Goal: Task Accomplishment & Management: Complete application form

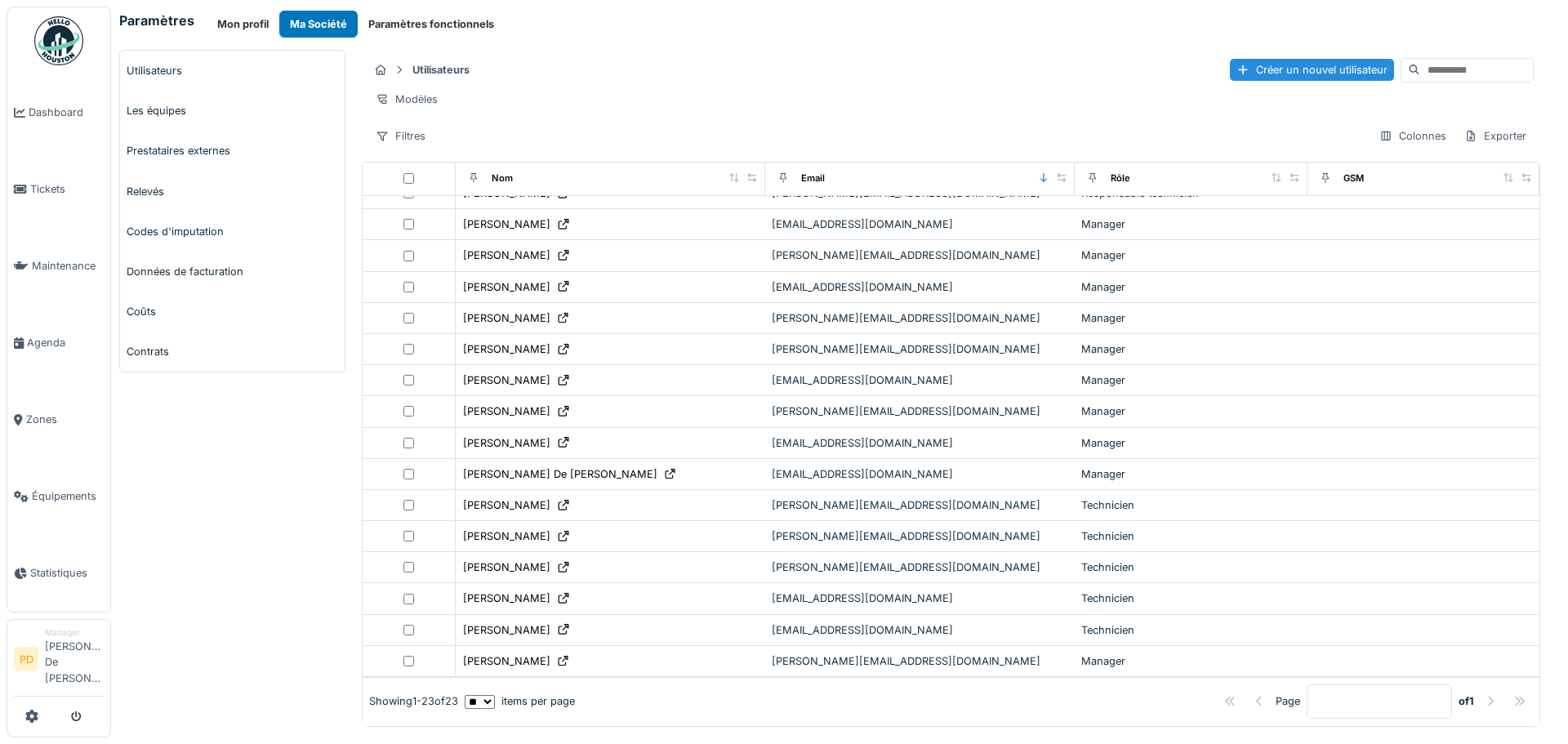
scroll to position [273, 0]
click at [388, 20] on button "Paramètres fonctionnels" at bounding box center [432, 24] width 147 height 27
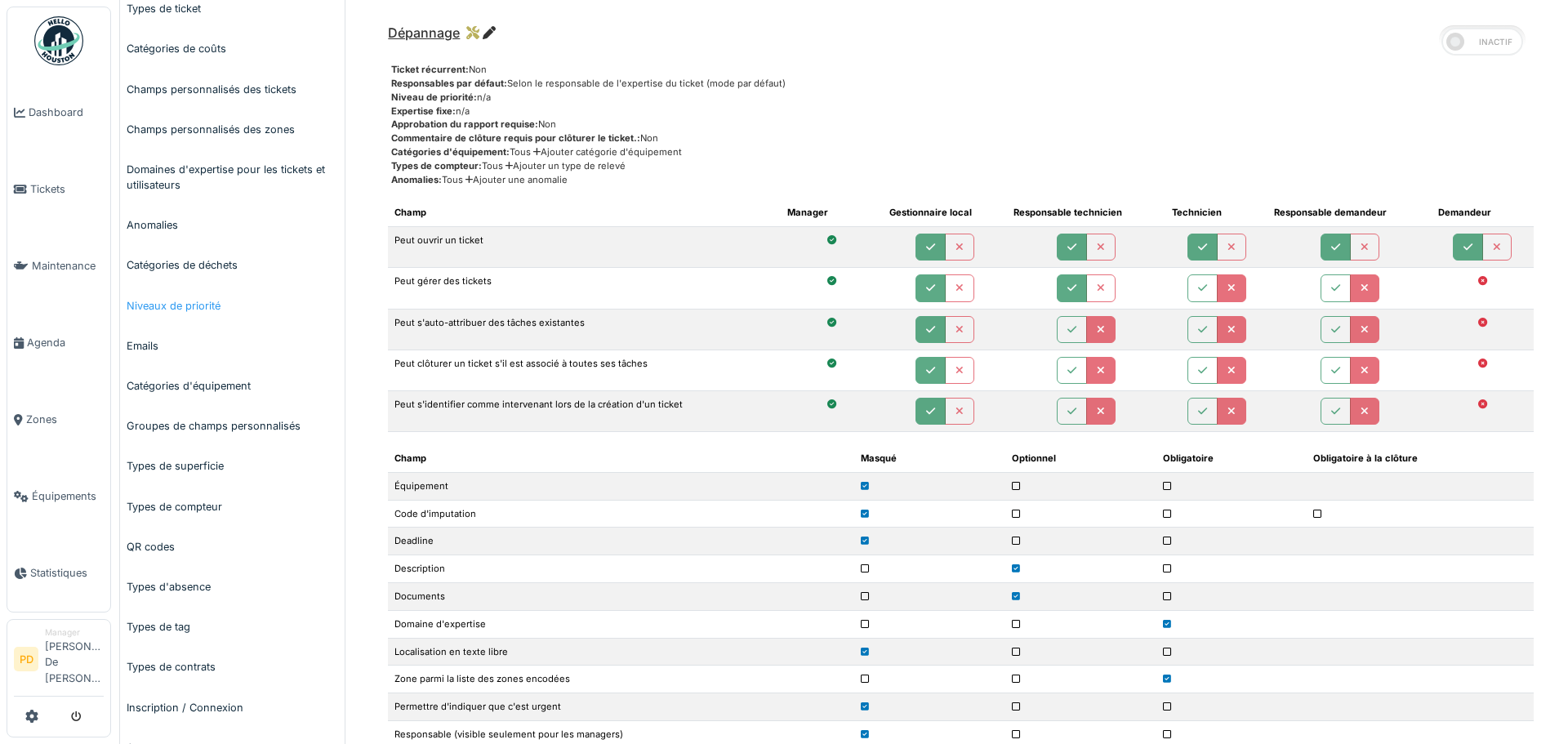
scroll to position [245, 0]
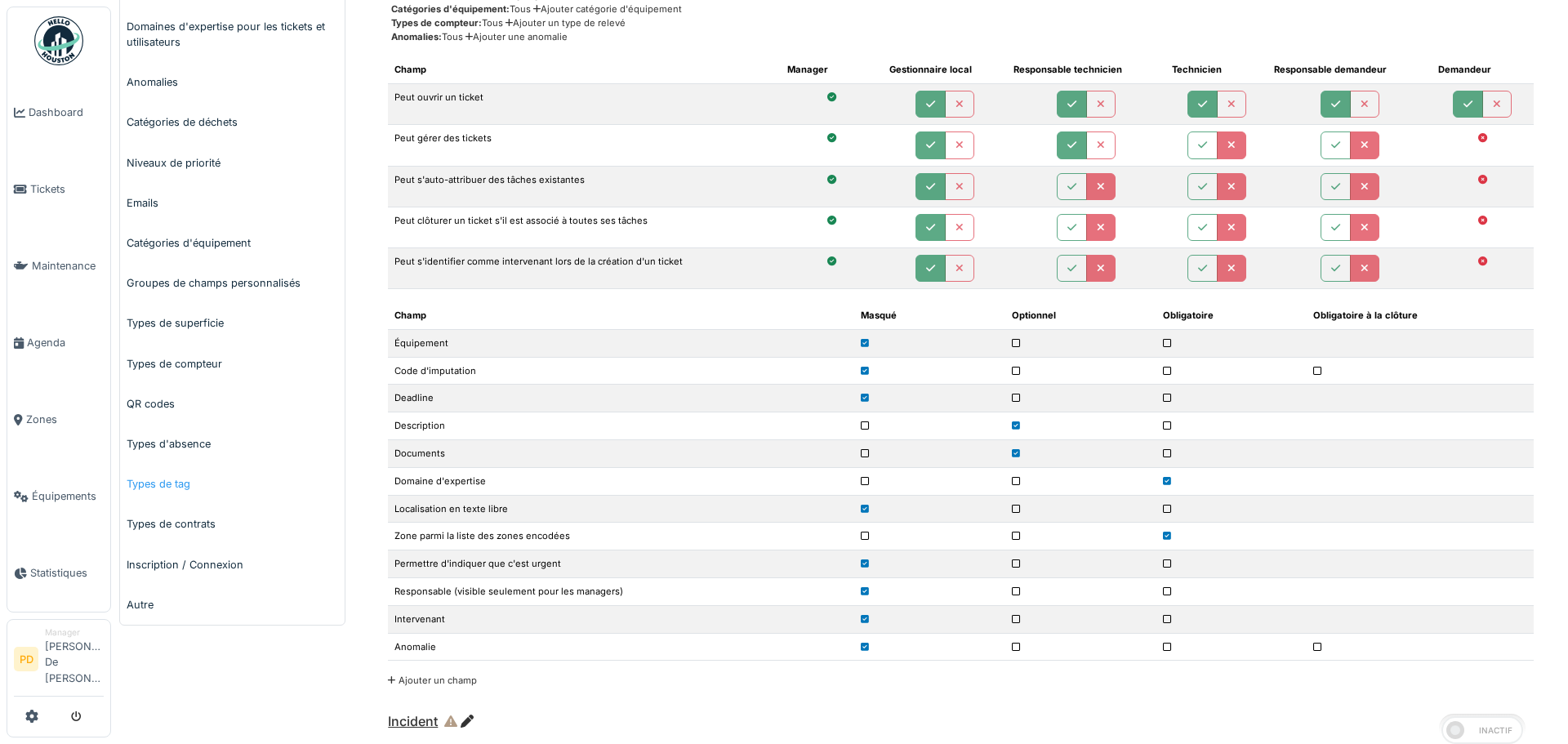
click at [156, 483] on link "Types de tag" at bounding box center [233, 484] width 225 height 40
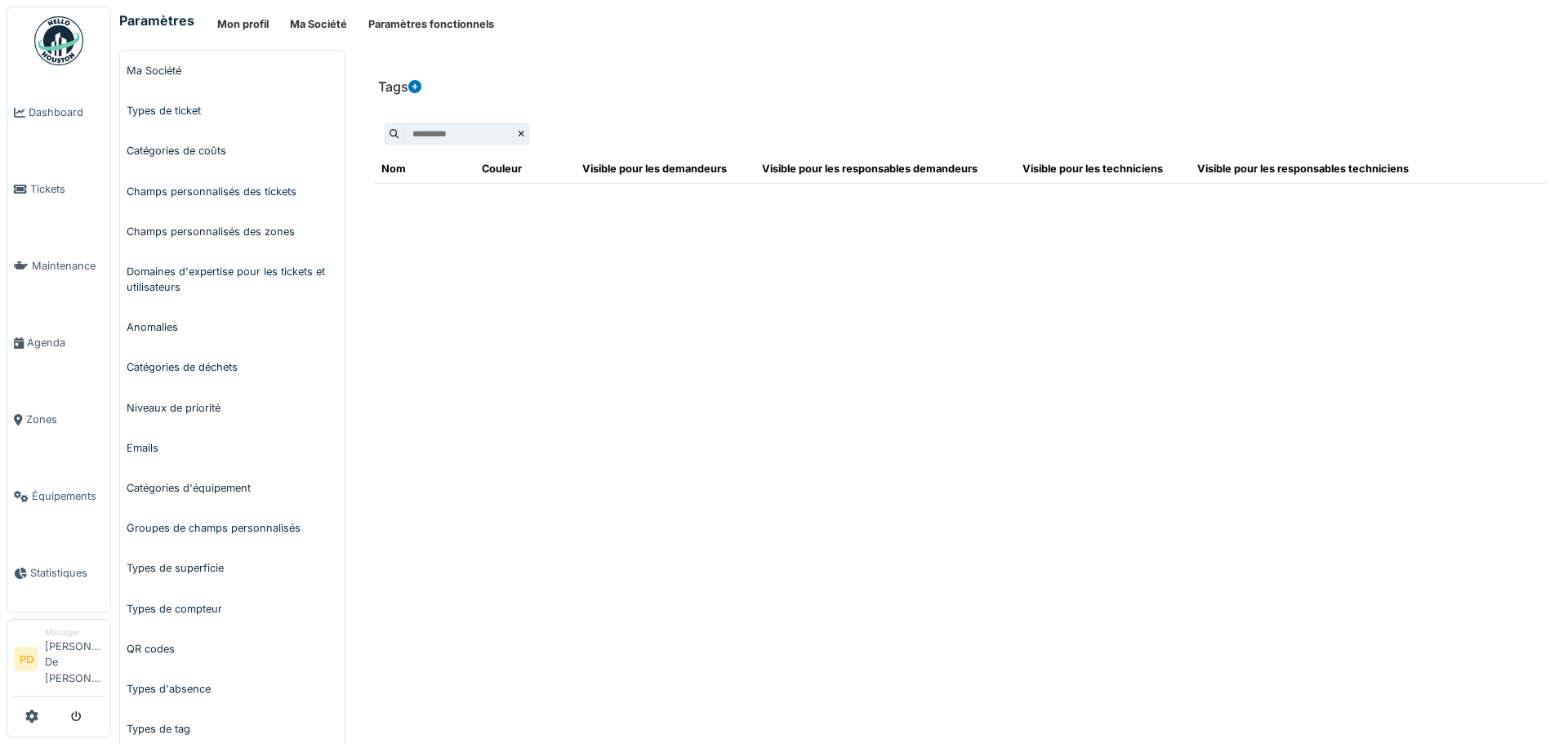
click at [416, 87] on icon at bounding box center [414, 86] width 13 height 13
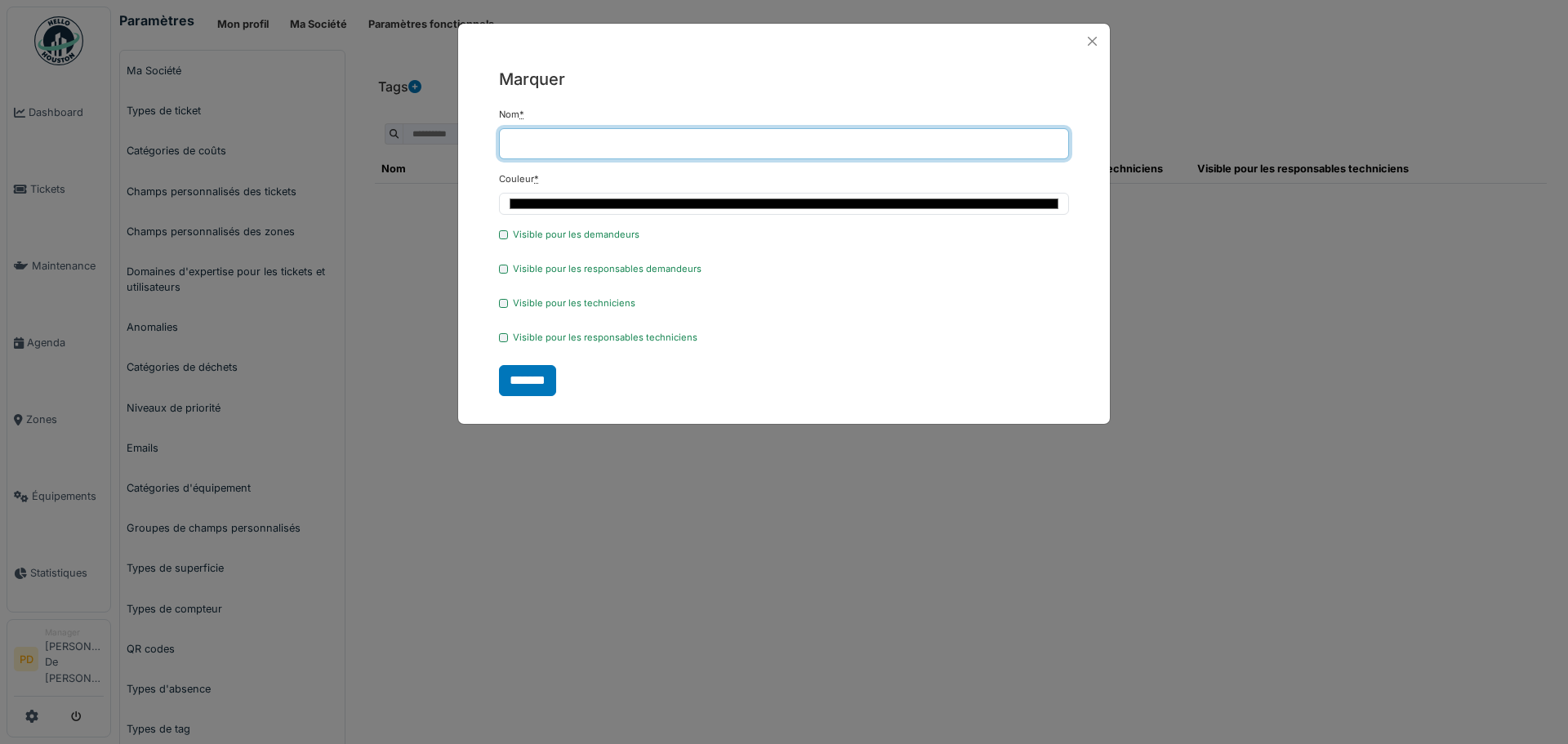
click at [525, 145] on input "Nom *" at bounding box center [784, 143] width 570 height 31
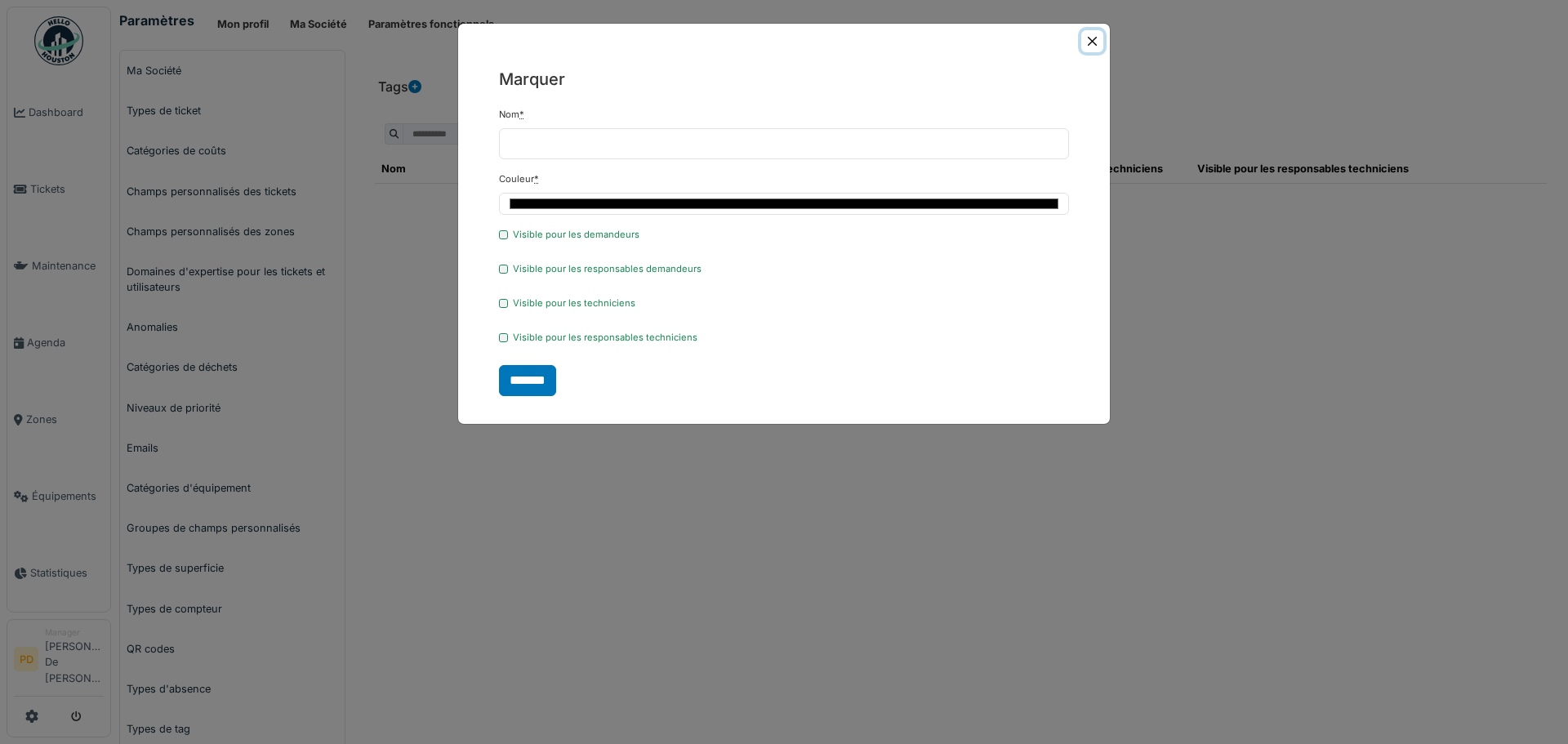
click at [1097, 42] on button "Close" at bounding box center [1092, 40] width 22 height 22
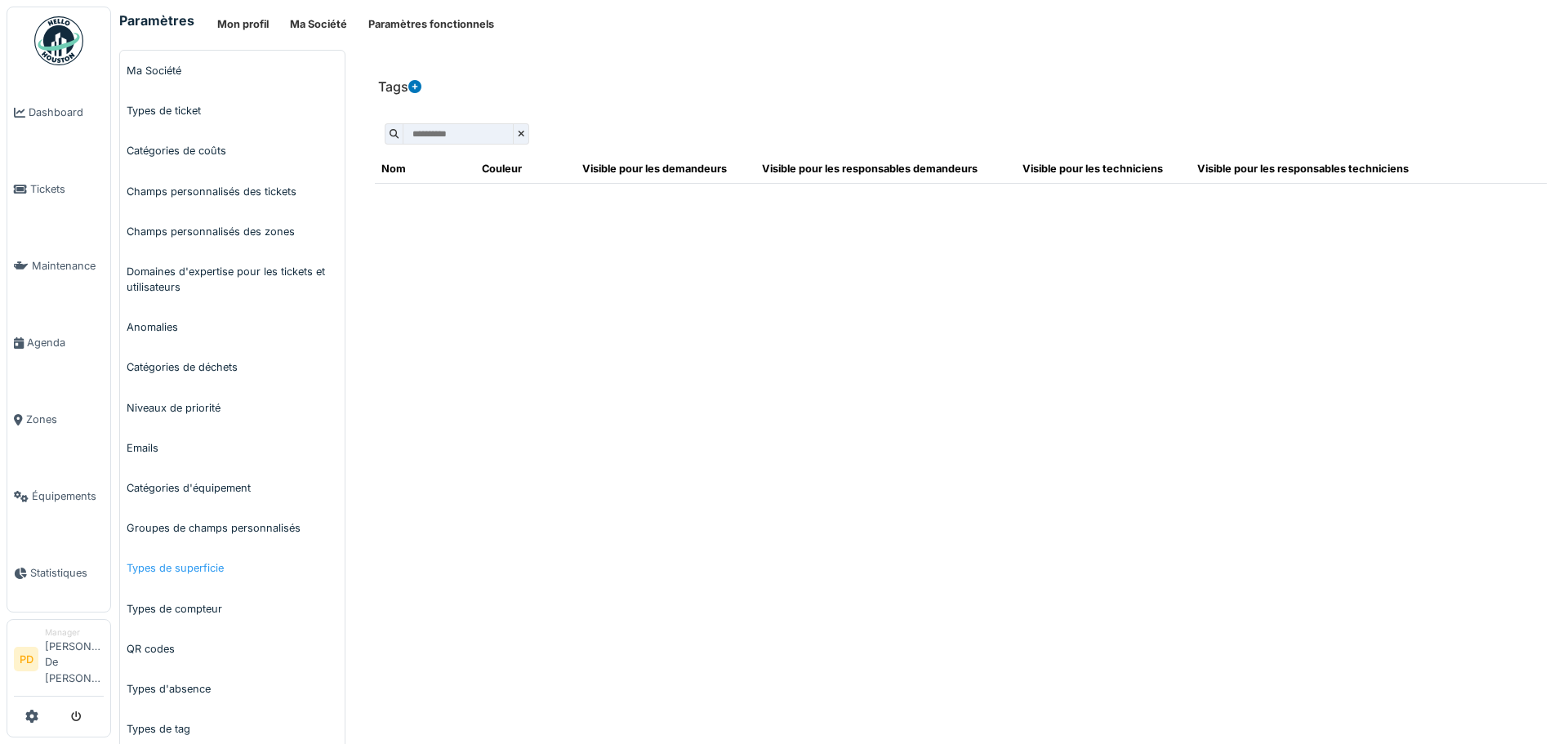
click at [170, 570] on link "Types de superficie" at bounding box center [233, 568] width 225 height 40
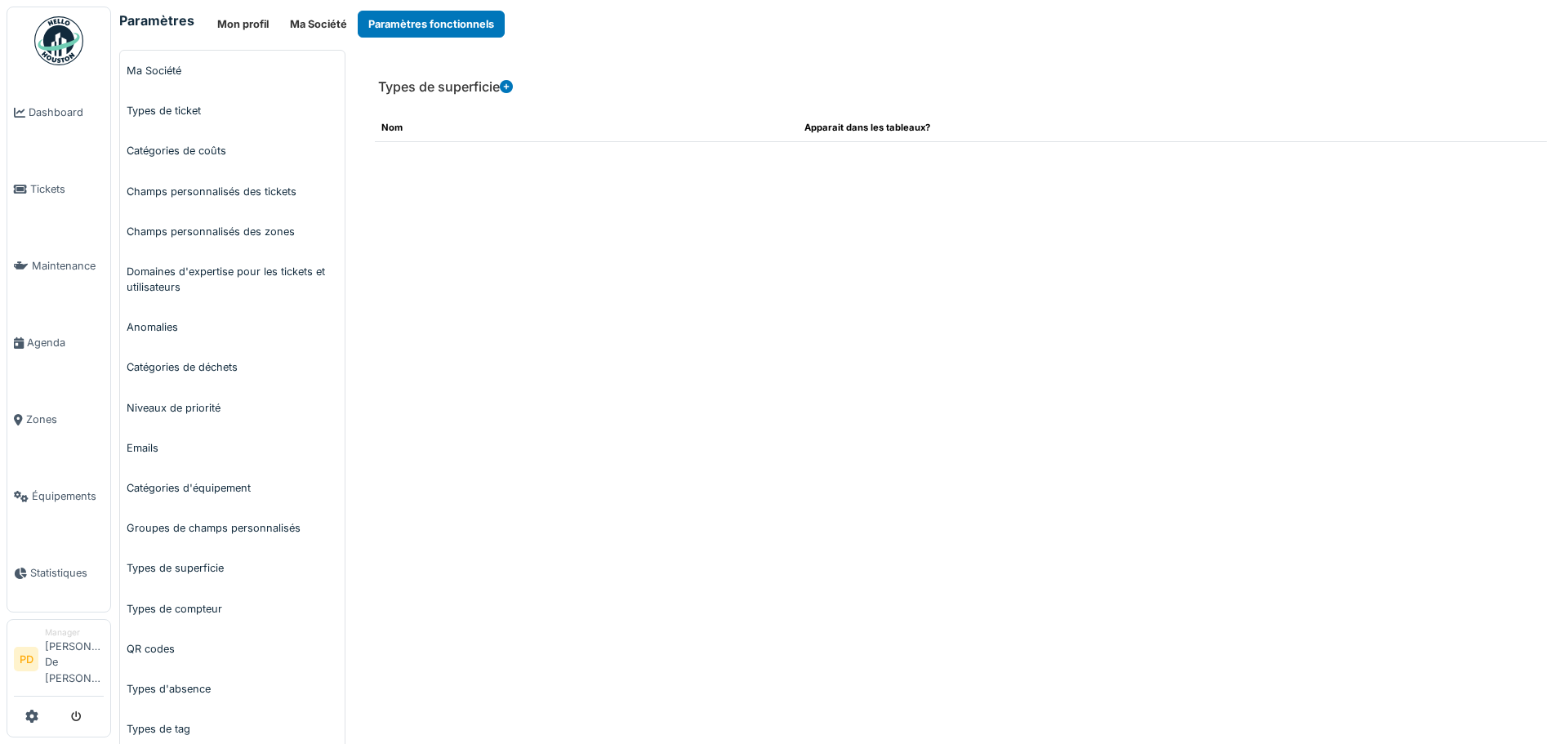
click at [508, 89] on icon at bounding box center [506, 86] width 13 height 13
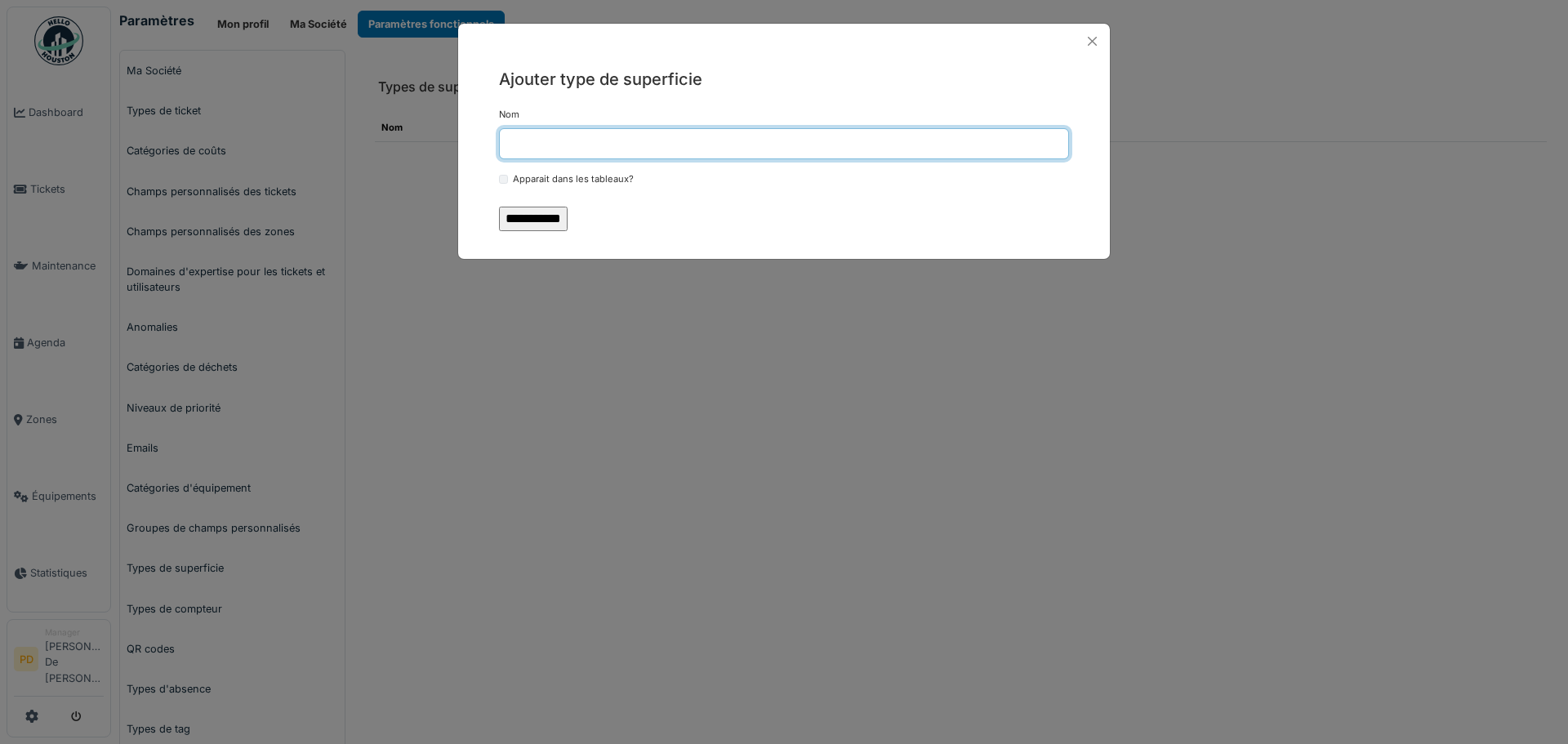
click at [525, 136] on input "Nom" at bounding box center [784, 143] width 570 height 31
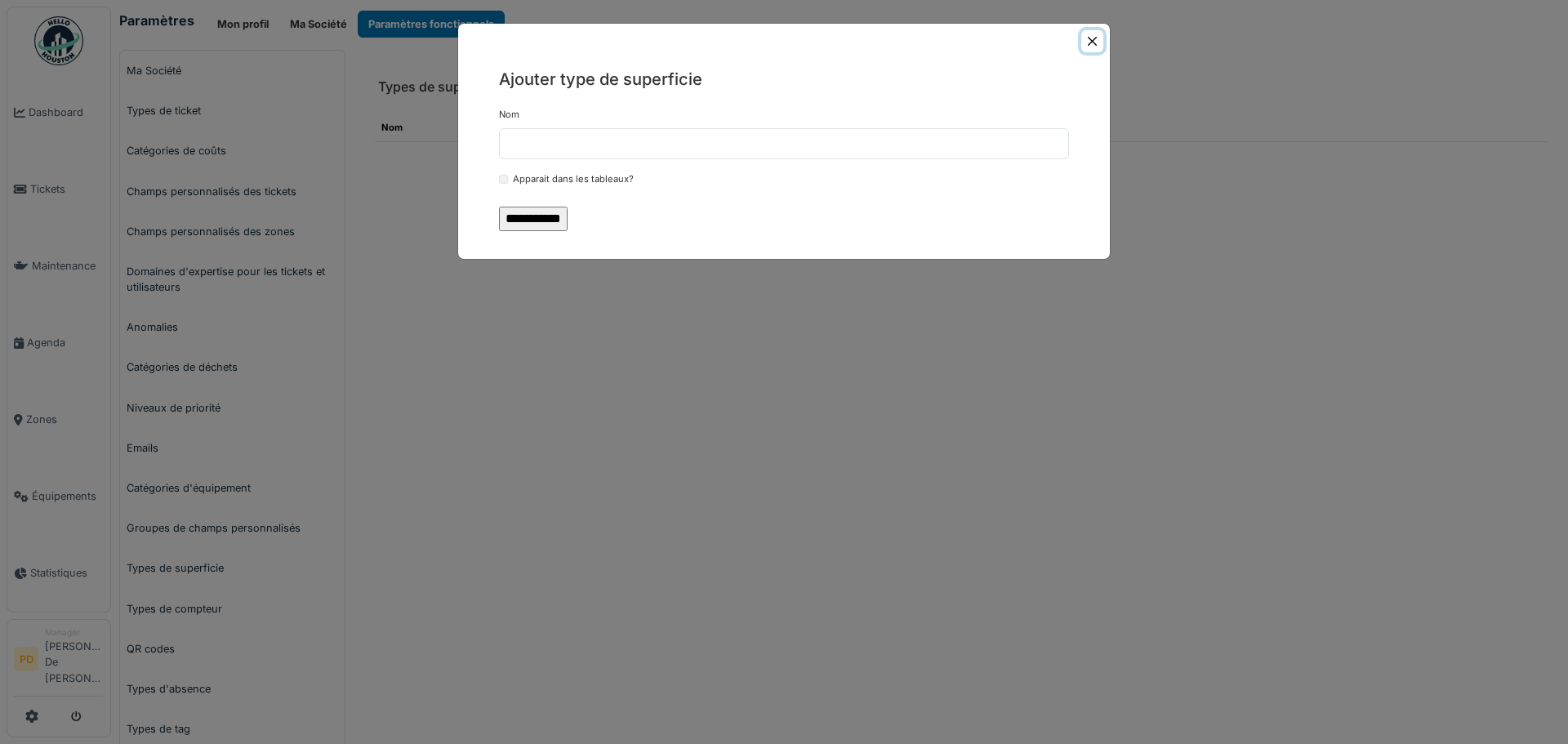
click at [1086, 36] on button "Close" at bounding box center [1092, 40] width 22 height 22
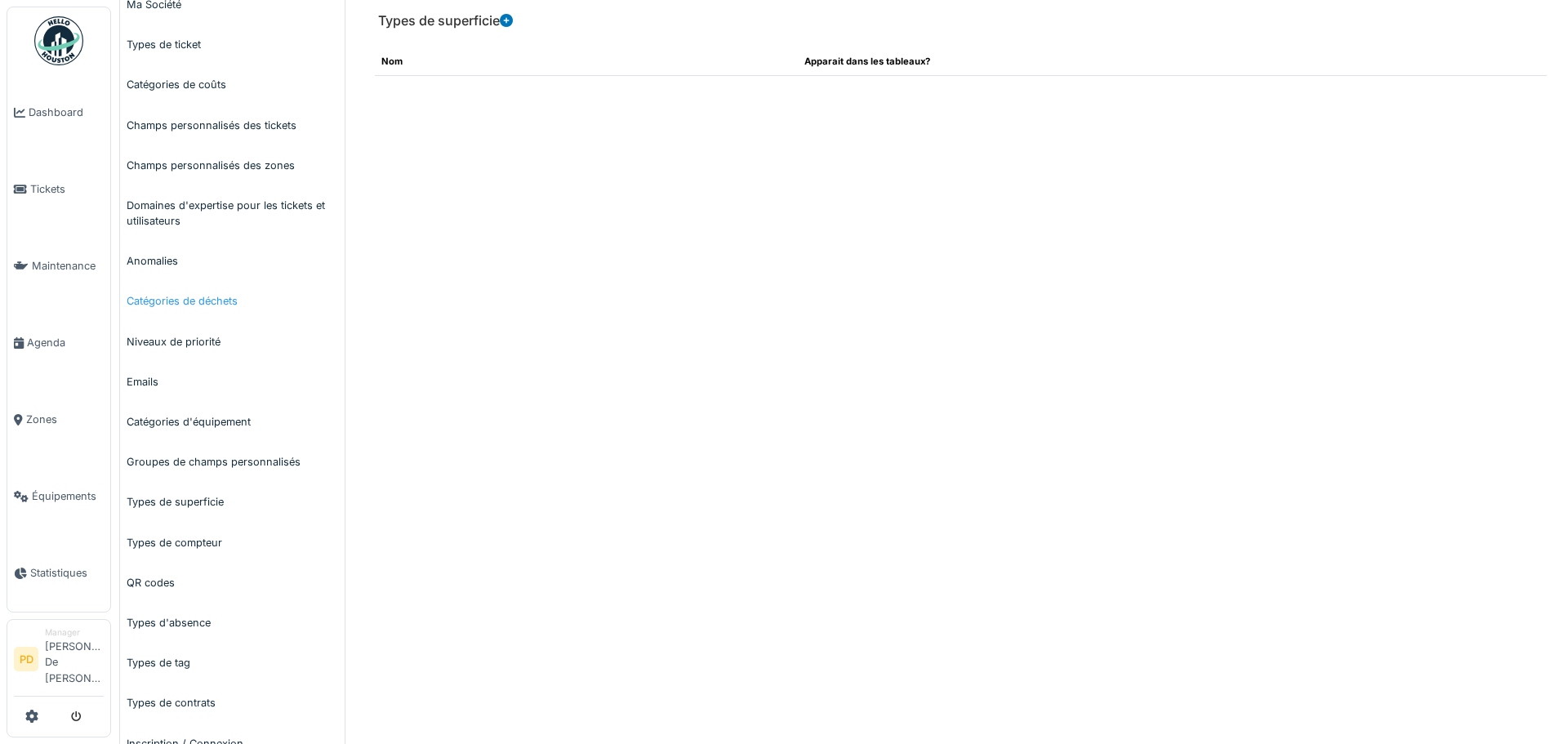
scroll to position [150, 0]
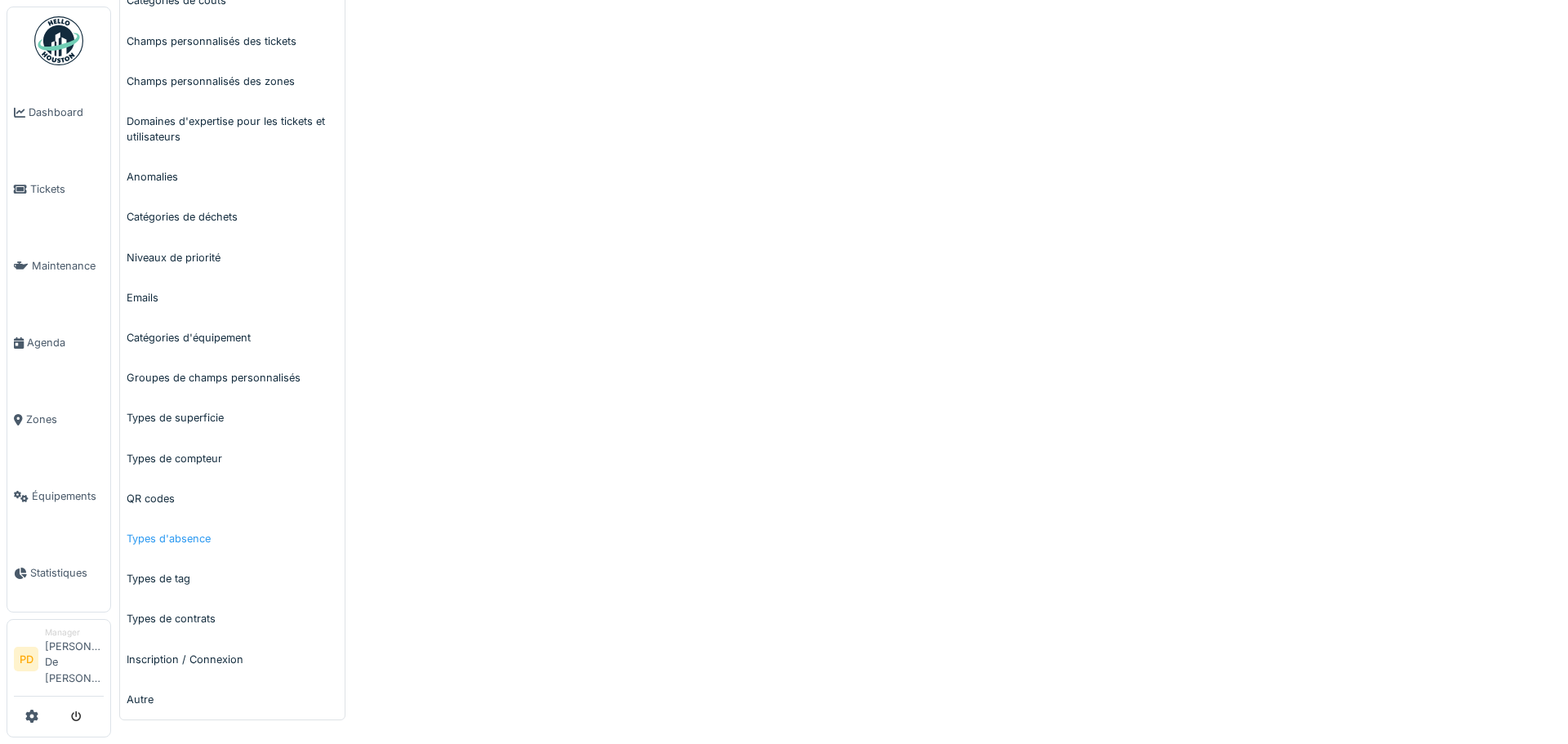
click at [147, 536] on link "Types d'absence" at bounding box center [233, 539] width 225 height 40
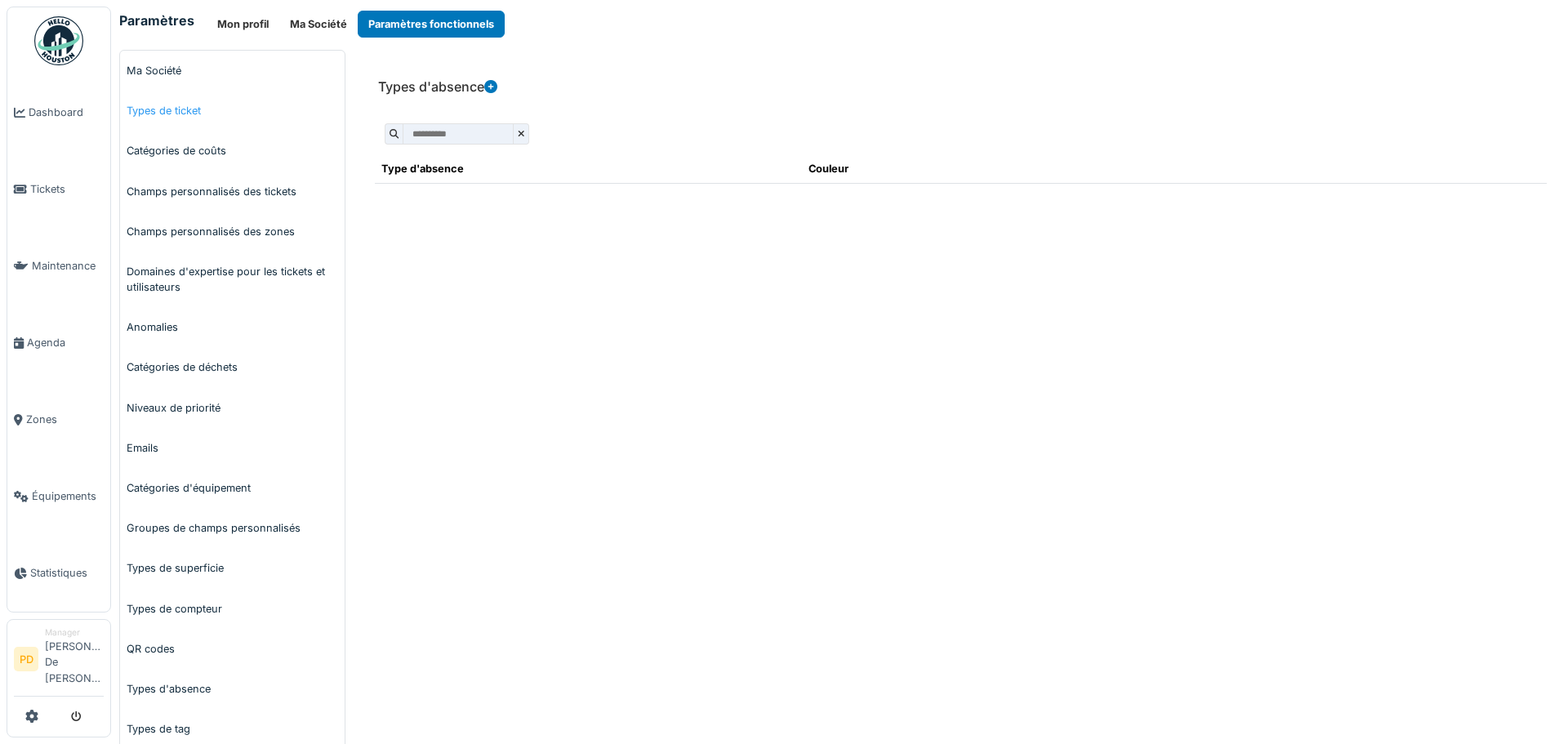
click at [157, 106] on link "Types de ticket" at bounding box center [233, 111] width 225 height 40
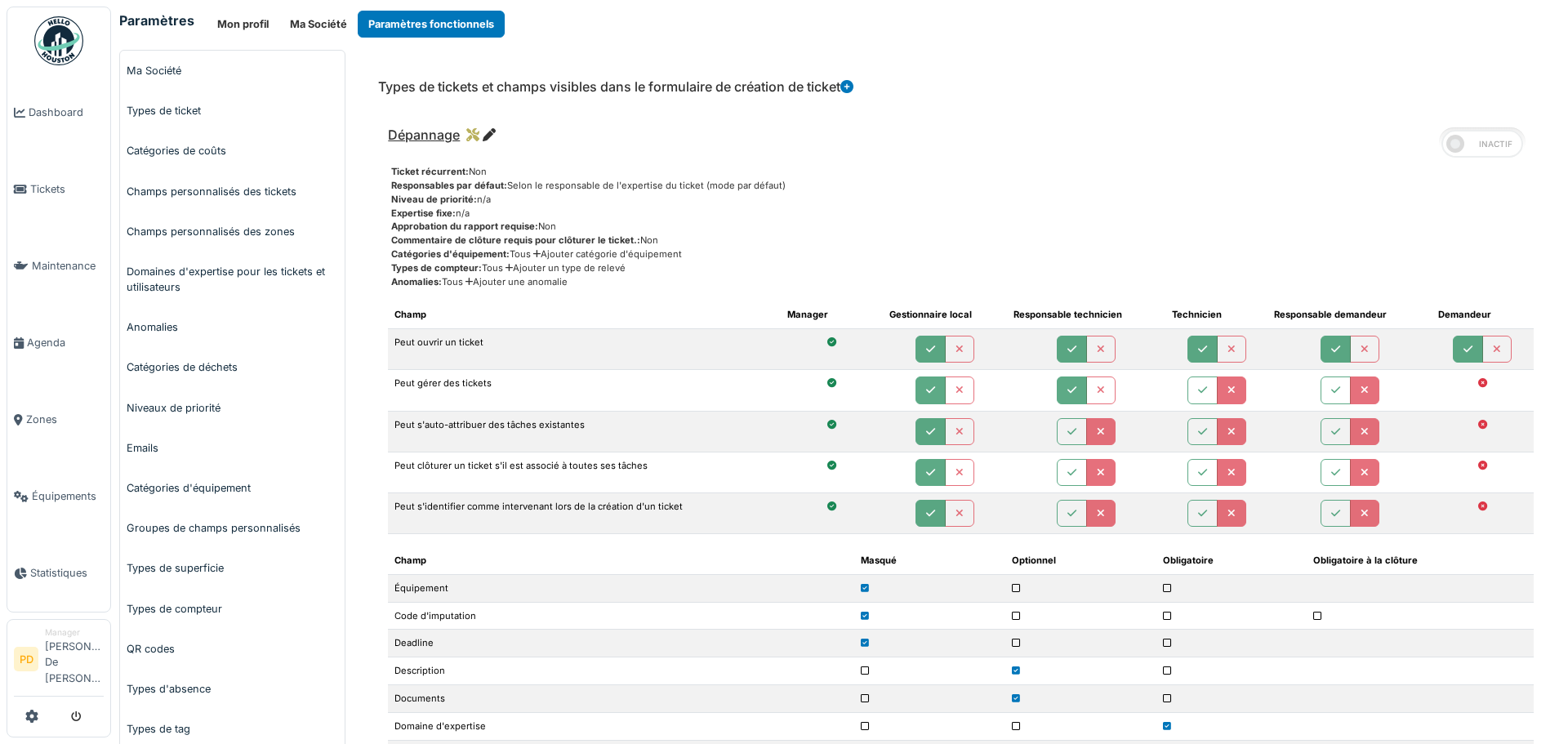
click at [853, 87] on icon at bounding box center [847, 86] width 13 height 13
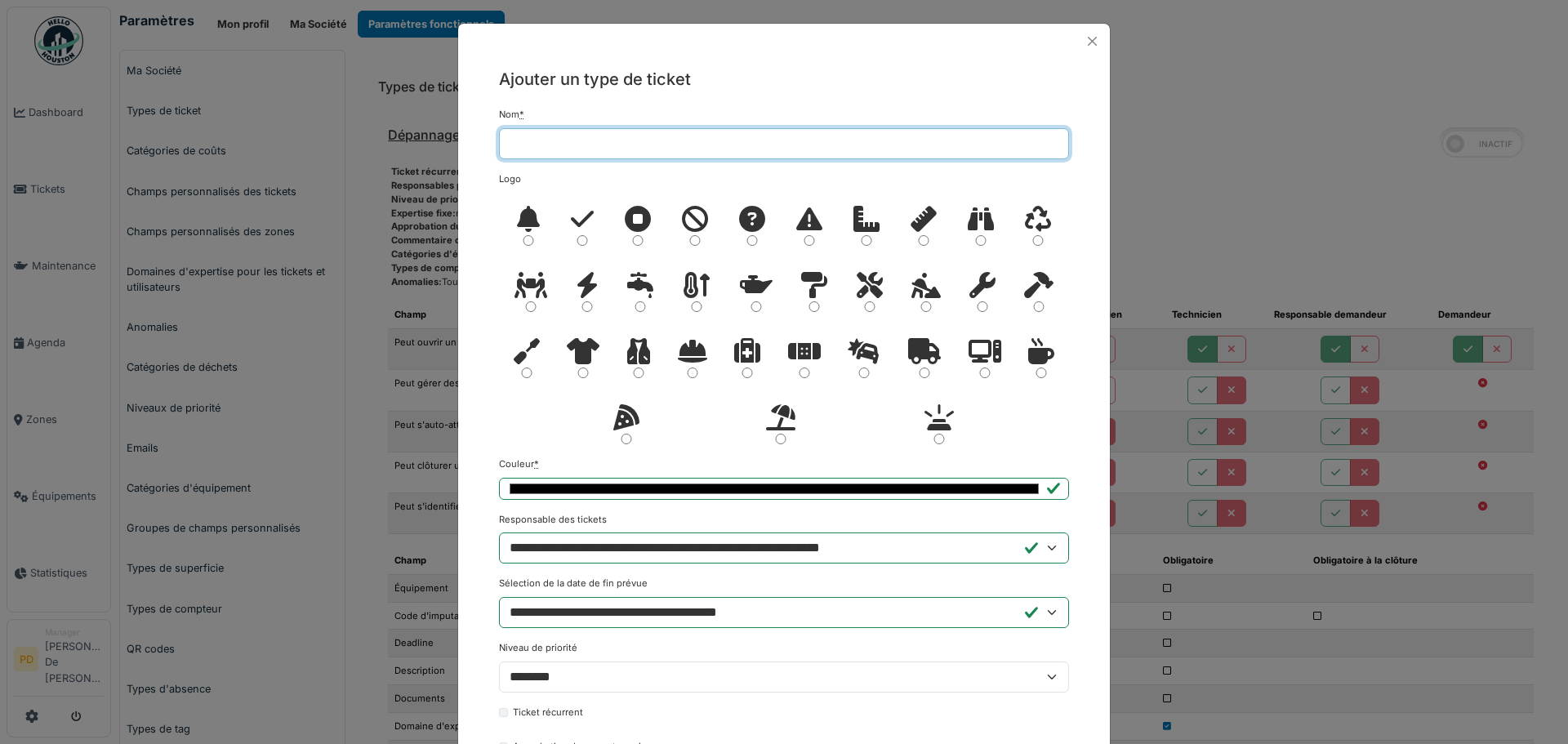
click at [562, 144] on input "Nom *" at bounding box center [784, 143] width 570 height 31
type input "*"
type input "**********"
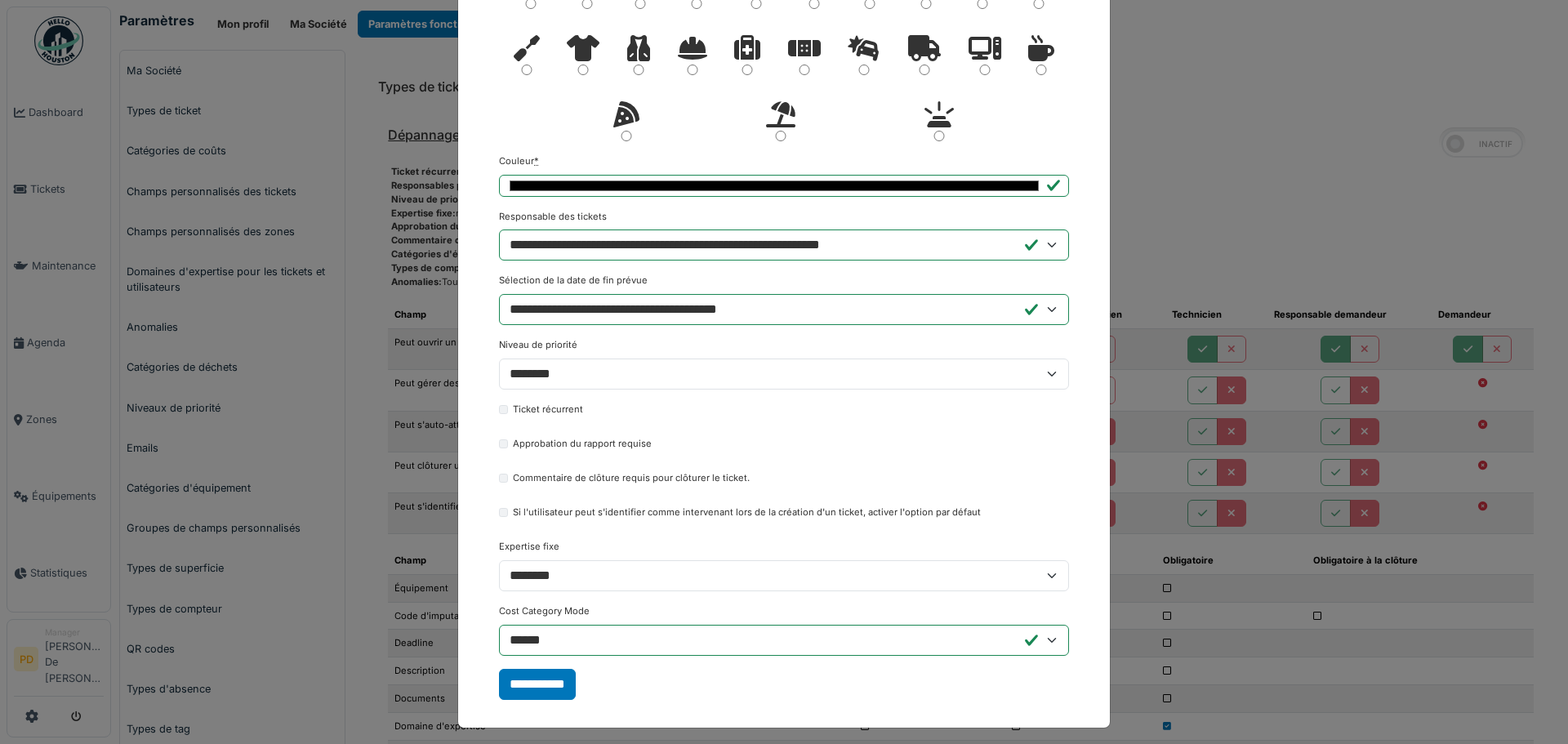
scroll to position [311, 0]
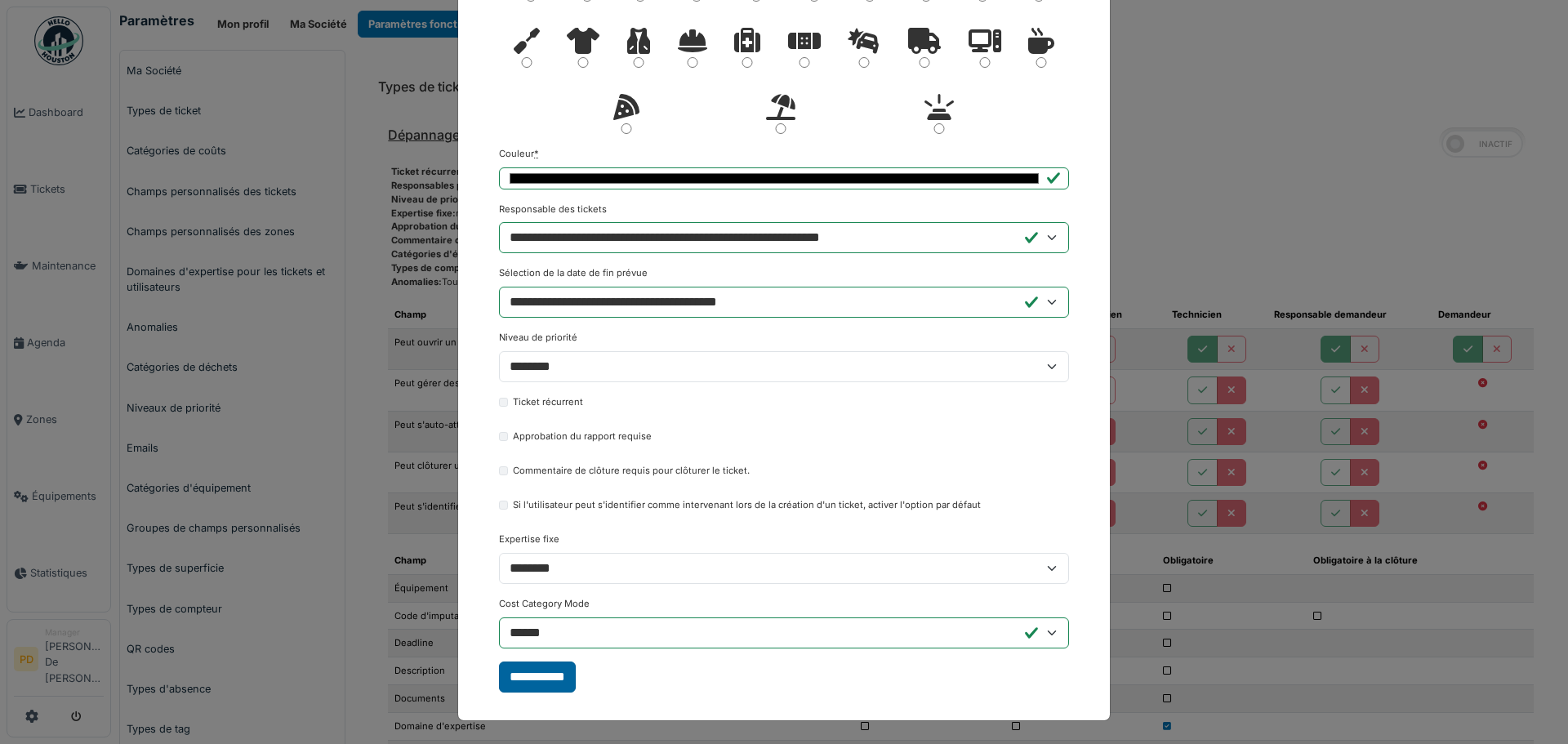
click at [526, 676] on input "**********" at bounding box center [537, 676] width 76 height 31
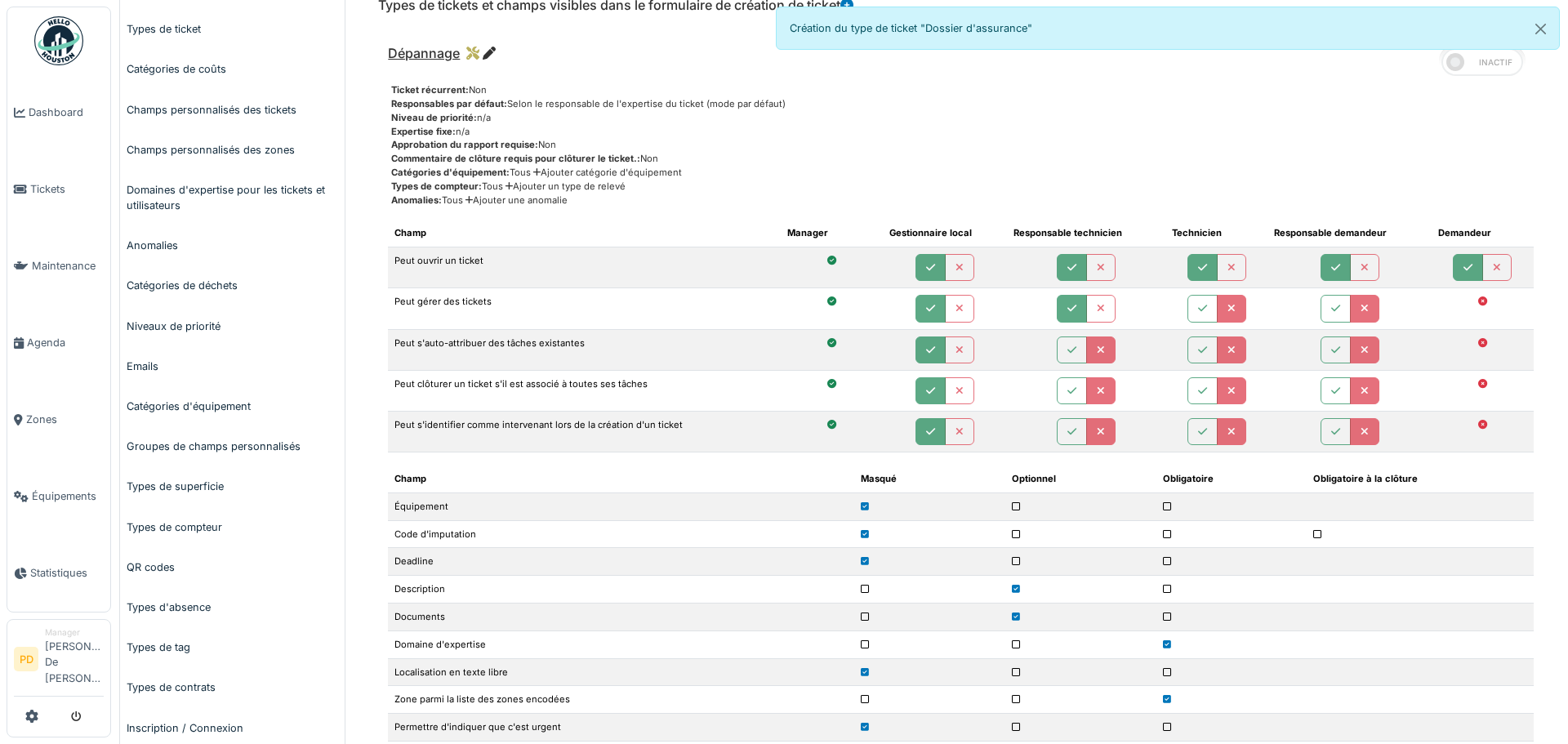
scroll to position [0, 0]
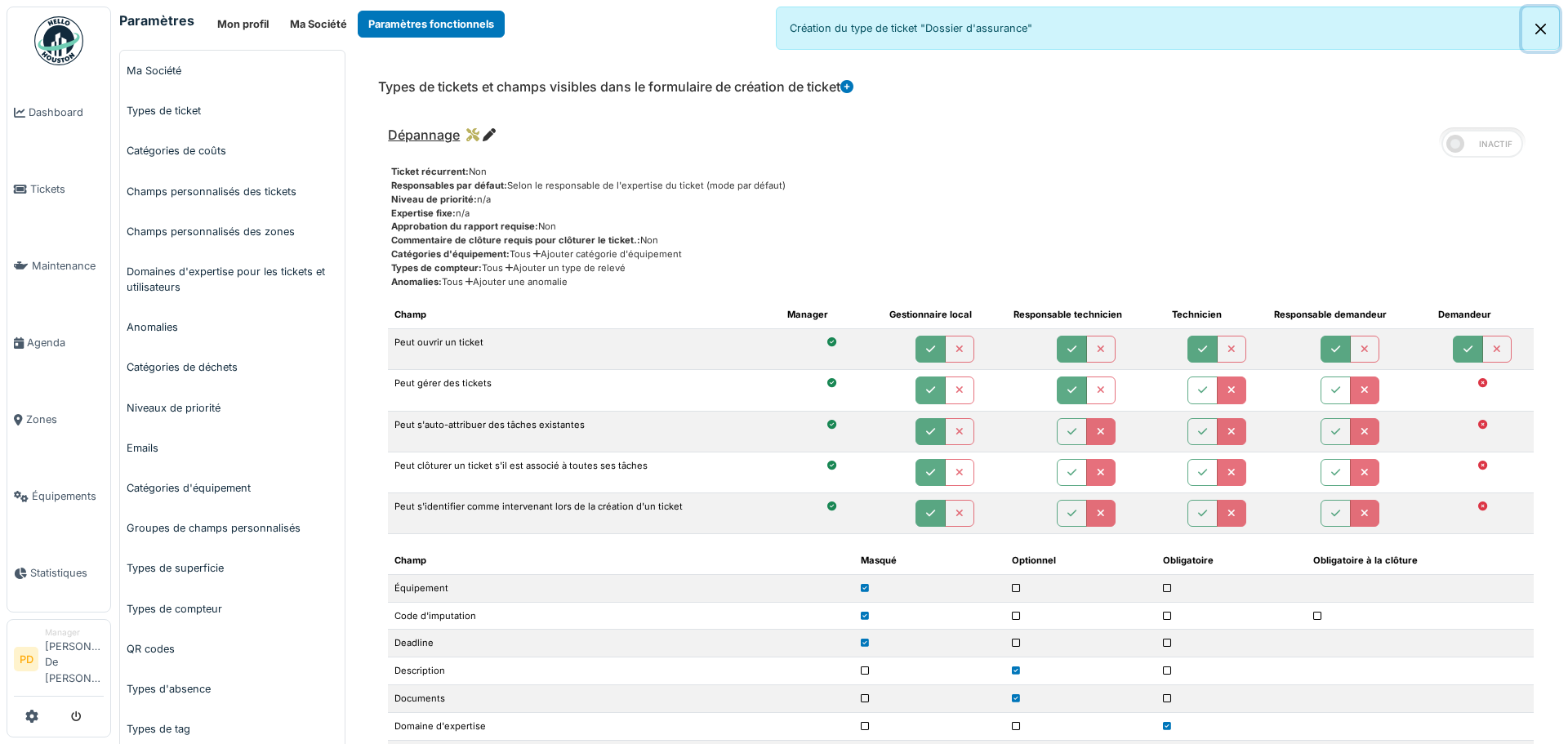
click at [1538, 32] on button "Close" at bounding box center [1541, 28] width 37 height 43
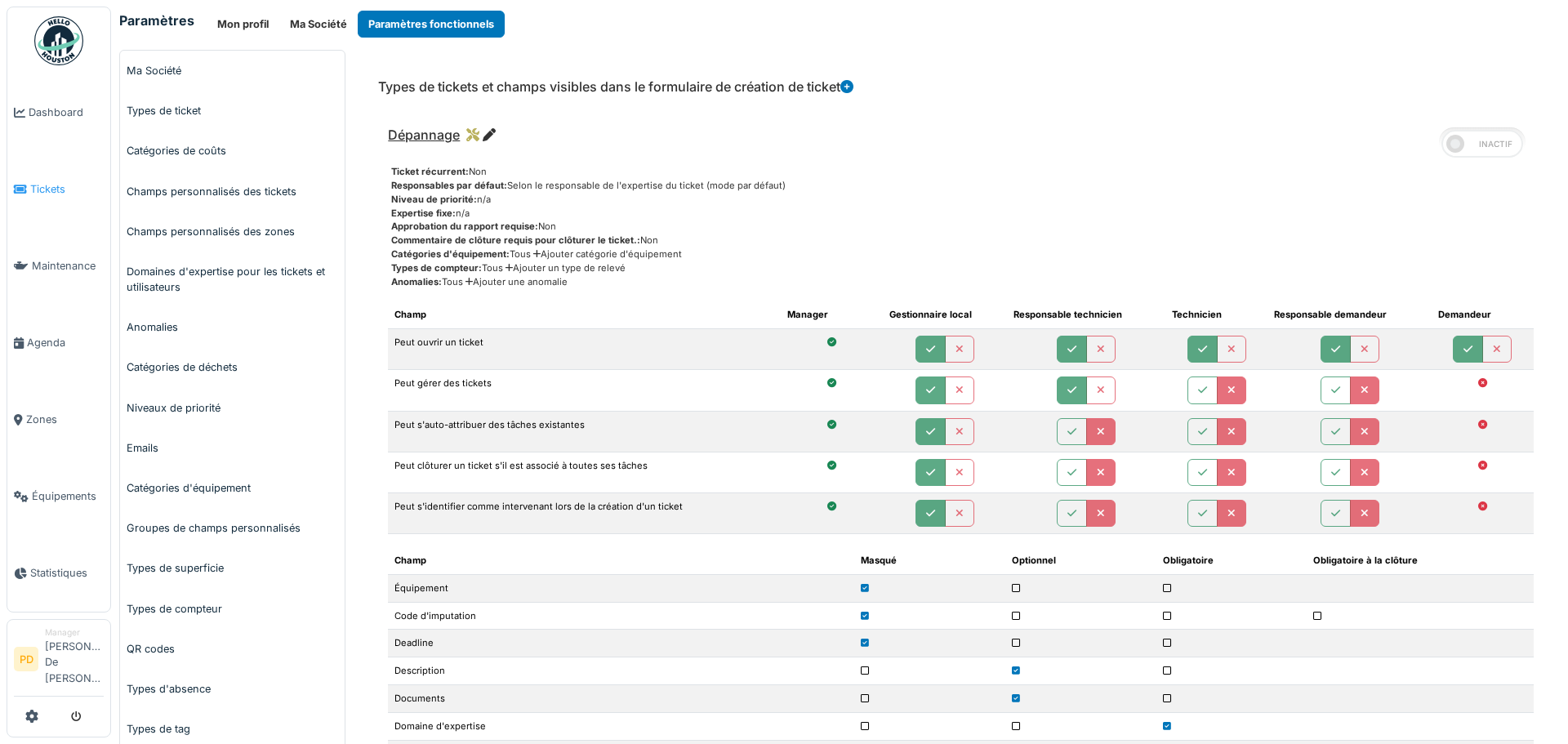
click at [40, 188] on span "Tickets" at bounding box center [67, 190] width 74 height 16
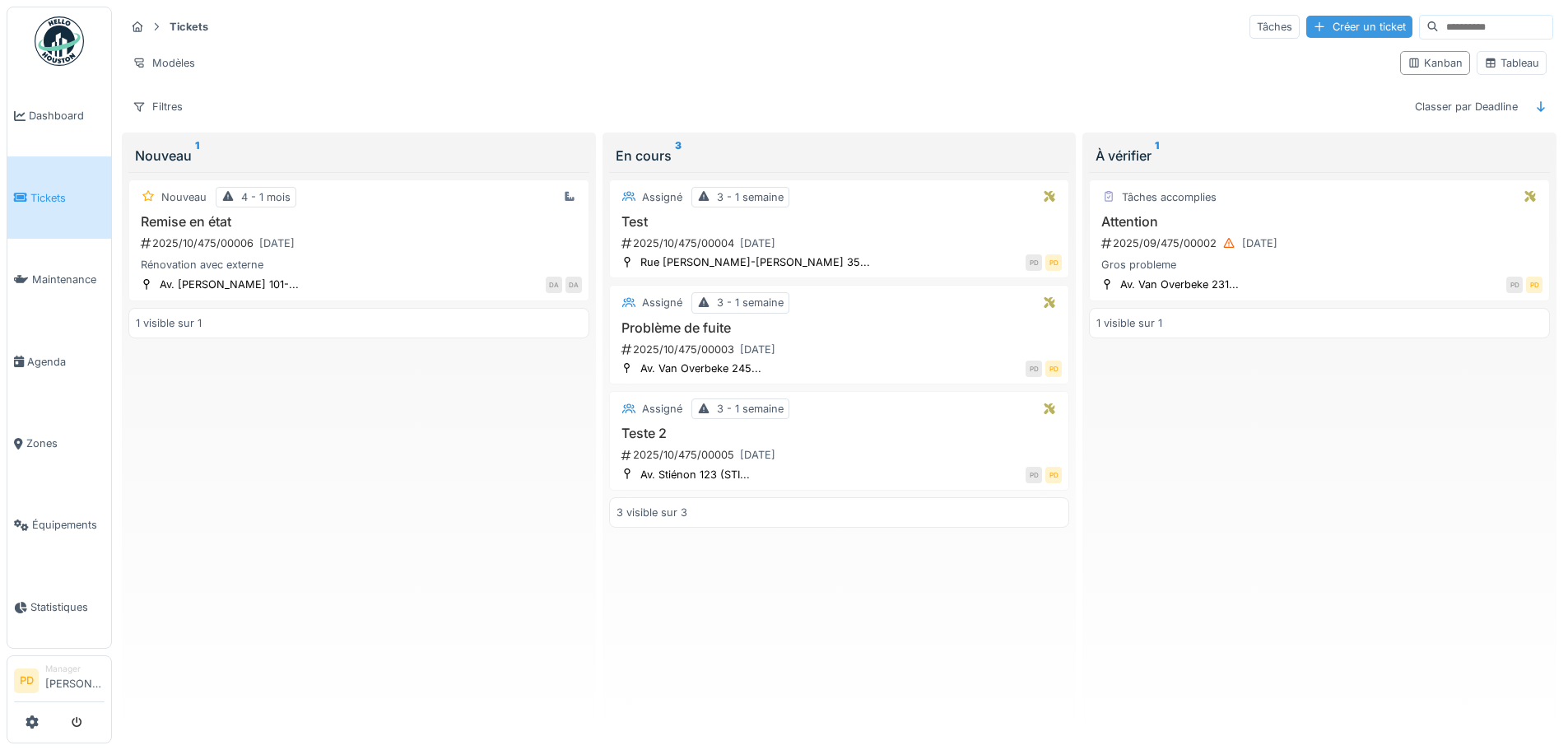
click at [1306, 27] on div "Créer un ticket" at bounding box center [1359, 27] width 106 height 22
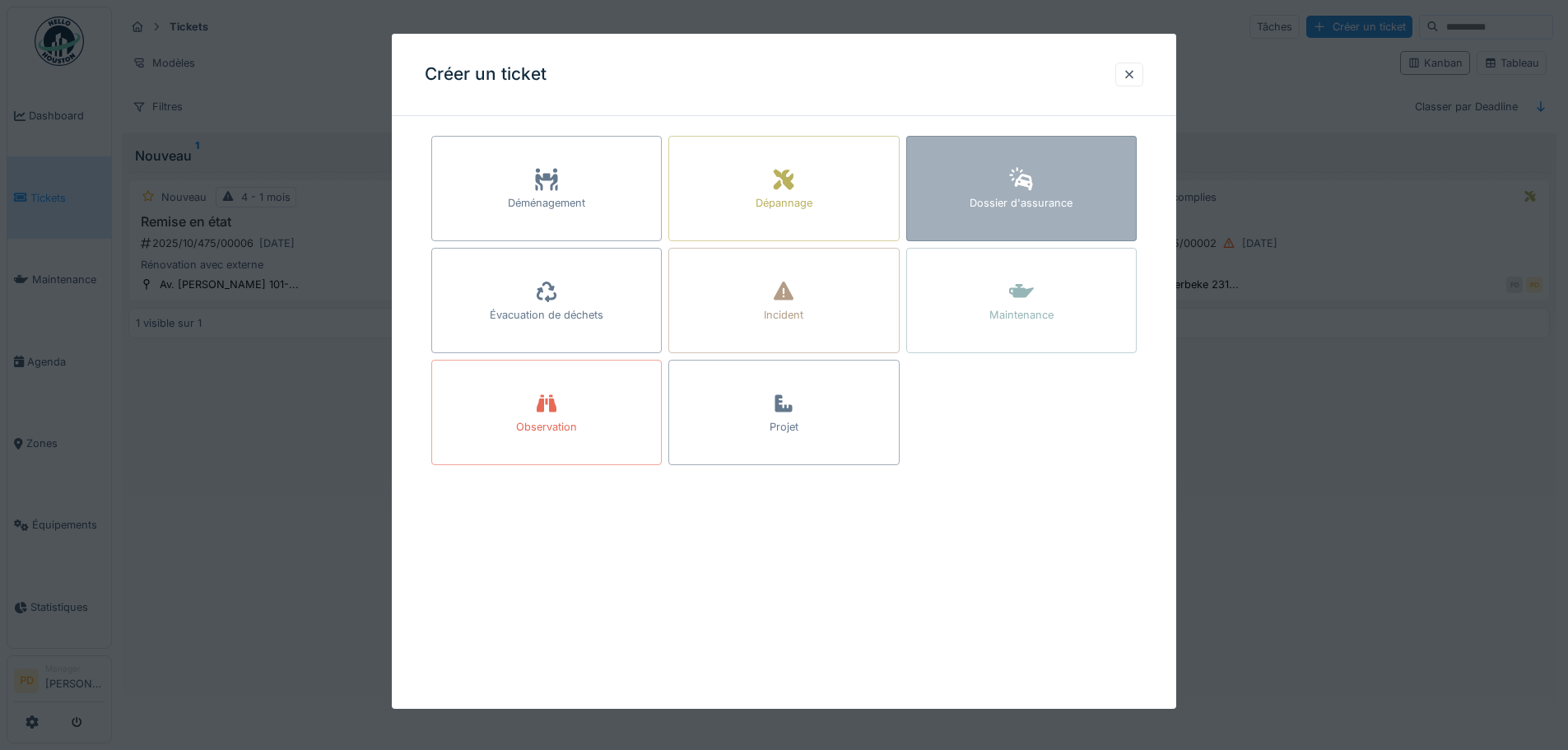
click at [1013, 176] on icon at bounding box center [1021, 180] width 25 height 19
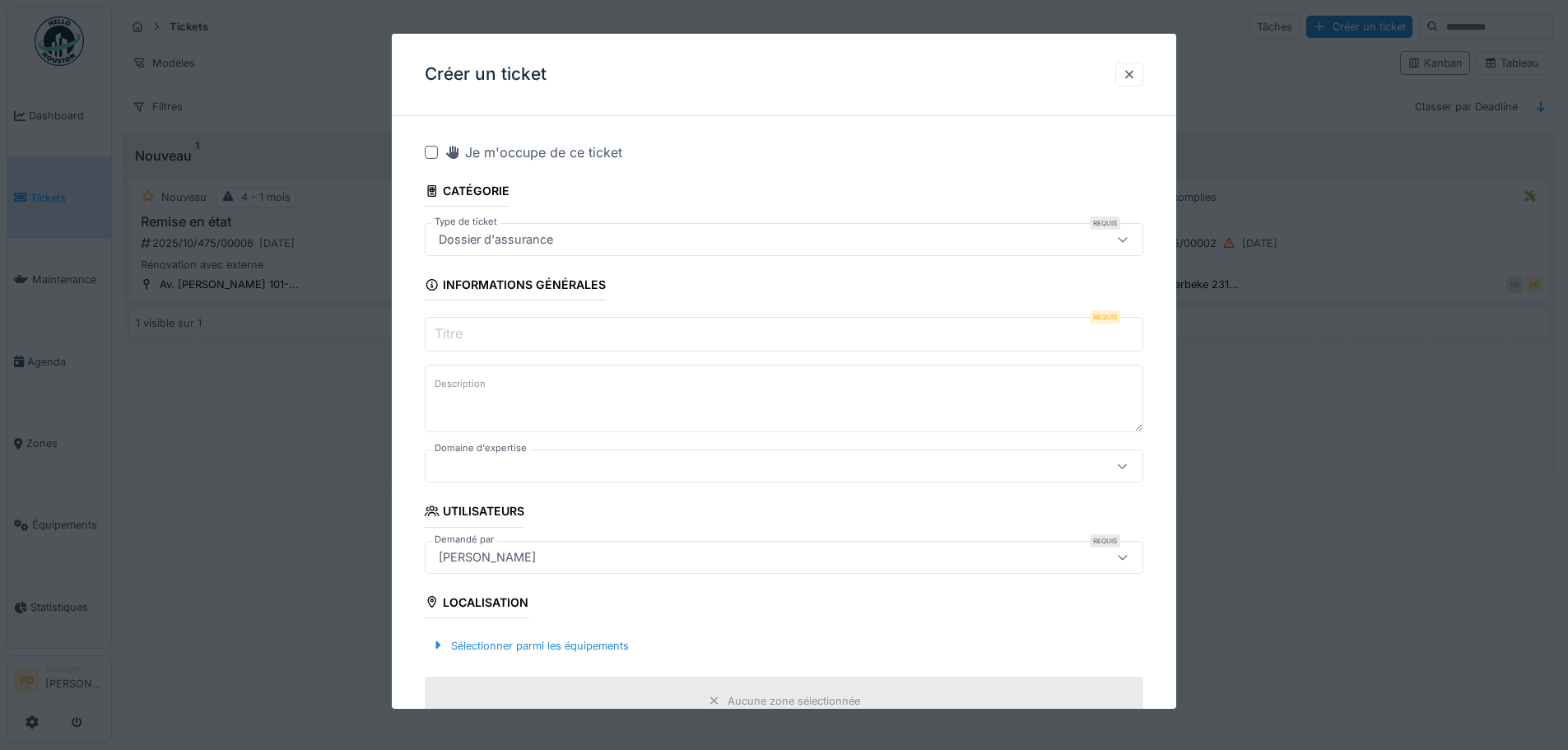
click at [490, 334] on input "Titre" at bounding box center [784, 333] width 718 height 34
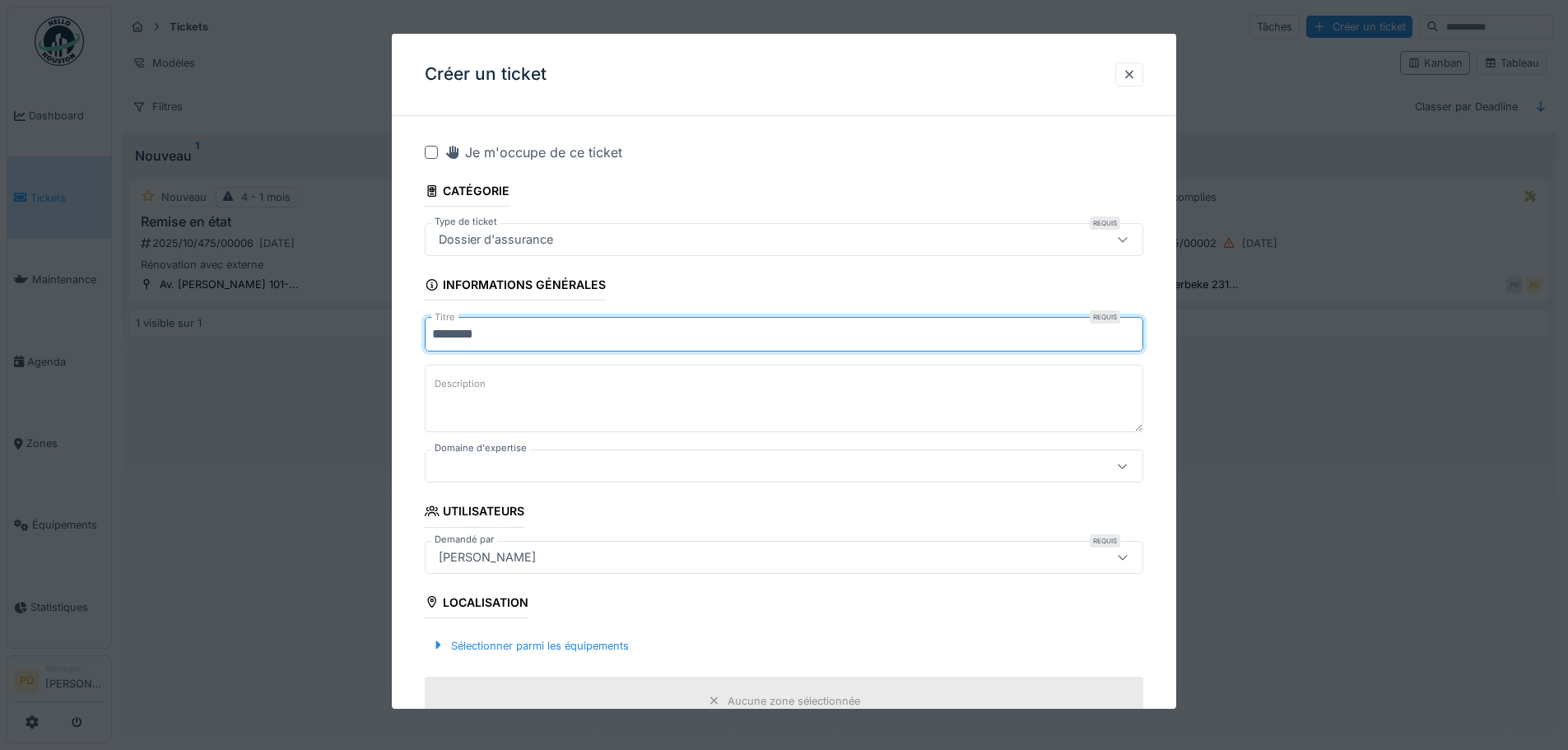
click at [492, 477] on div at bounding box center [784, 465] width 718 height 33
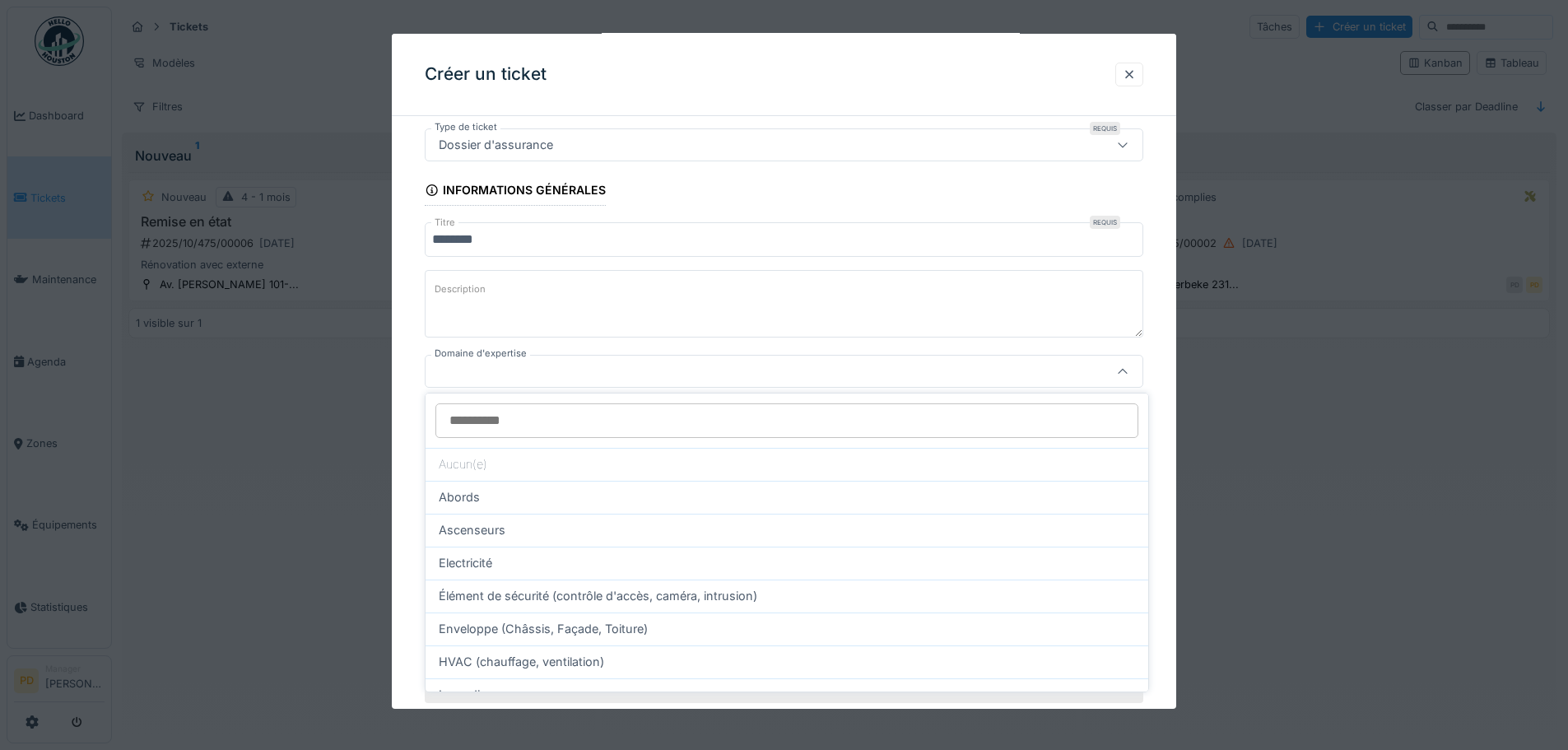
click at [475, 234] on input "********" at bounding box center [784, 239] width 718 height 34
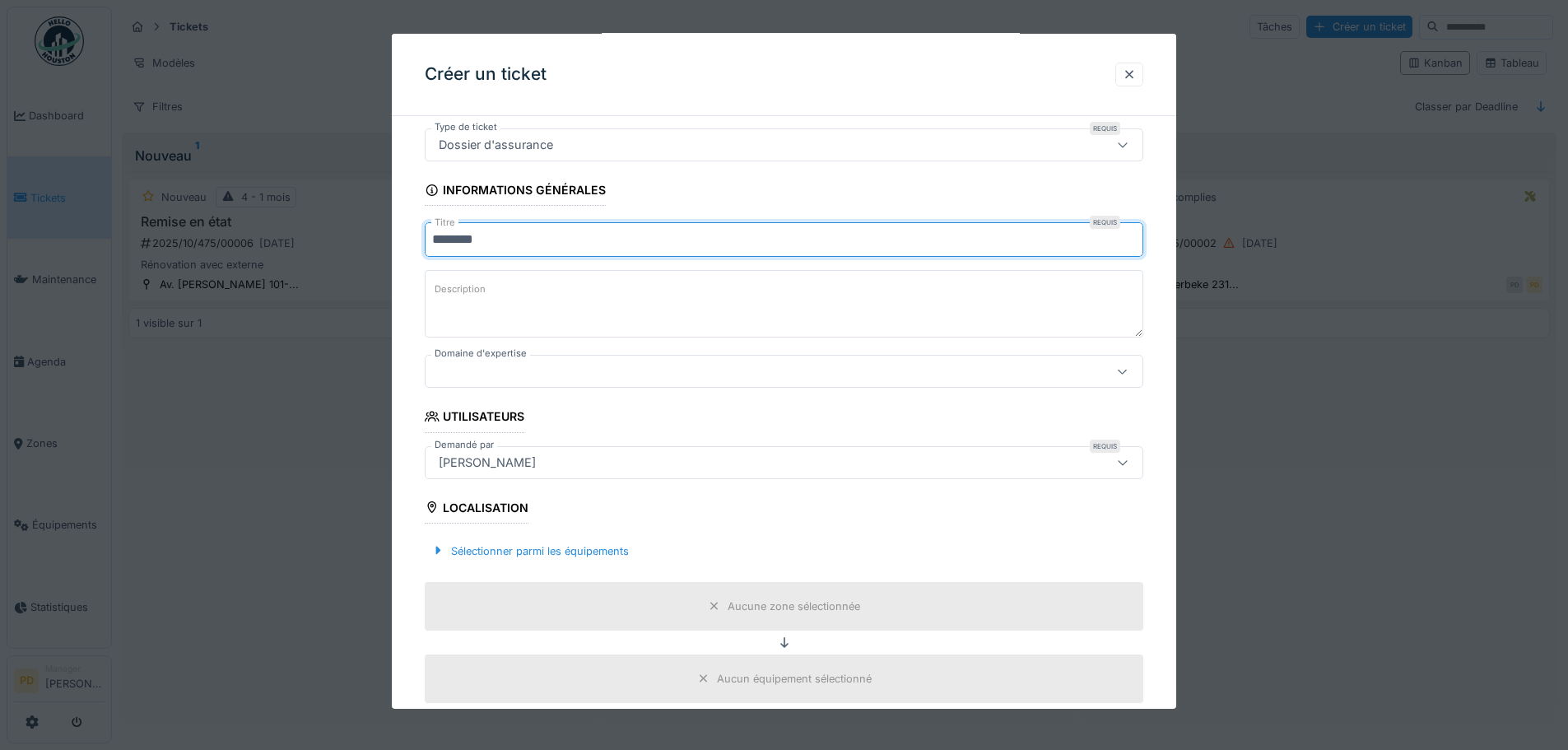
type input "********"
click at [528, 325] on textarea "Description" at bounding box center [784, 303] width 718 height 67
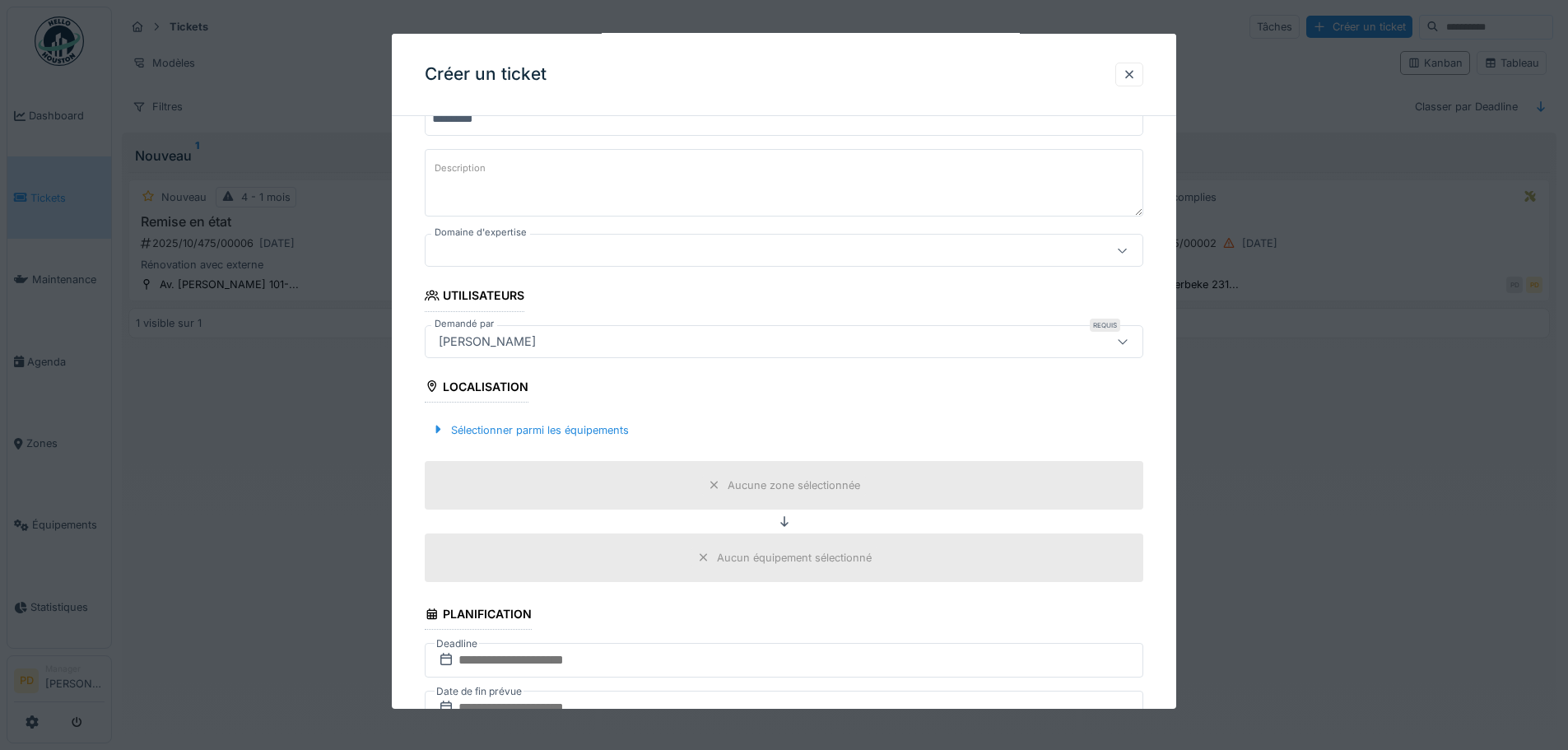
scroll to position [424, 0]
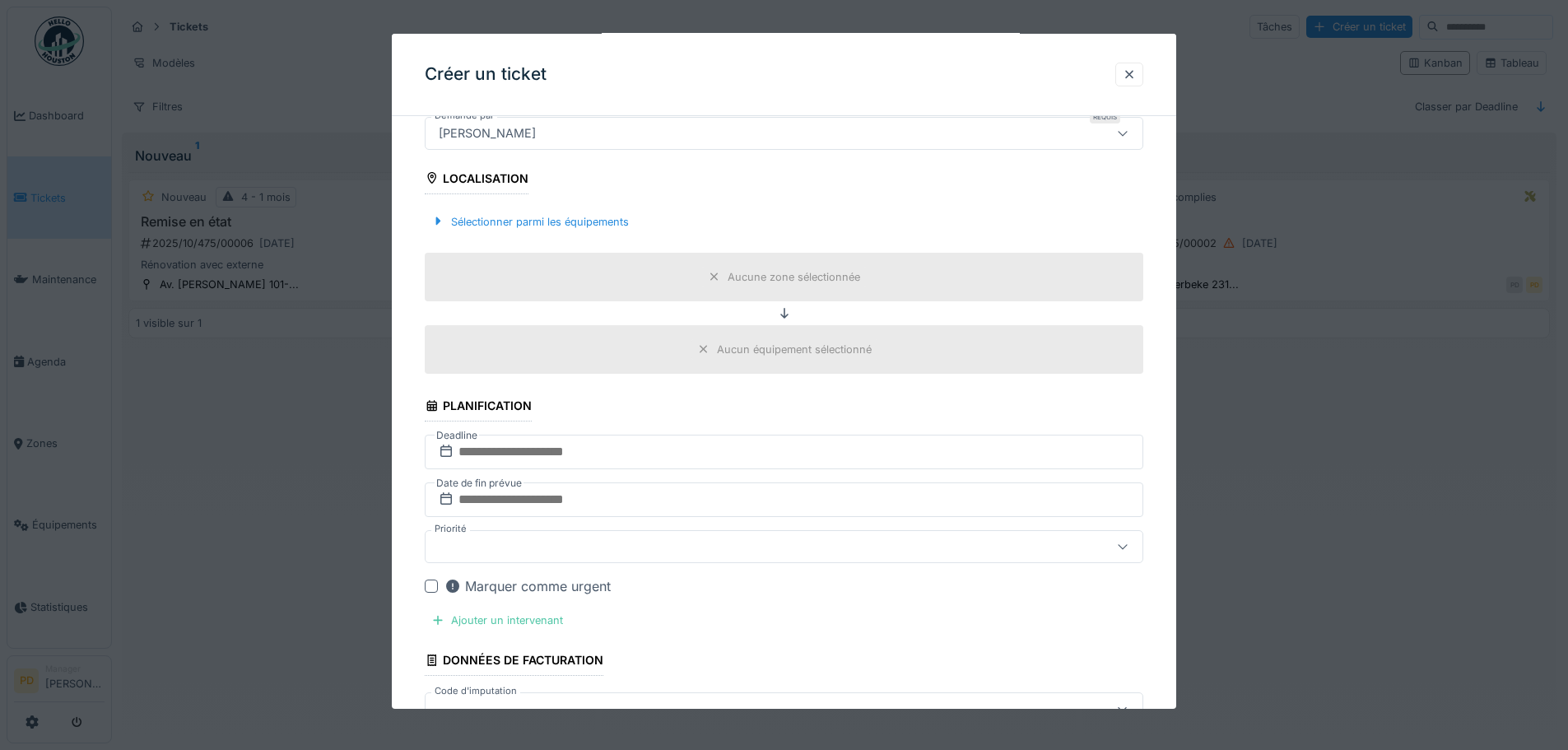
click at [750, 356] on div "Aucun équipement sélectionné" at bounding box center [794, 349] width 155 height 16
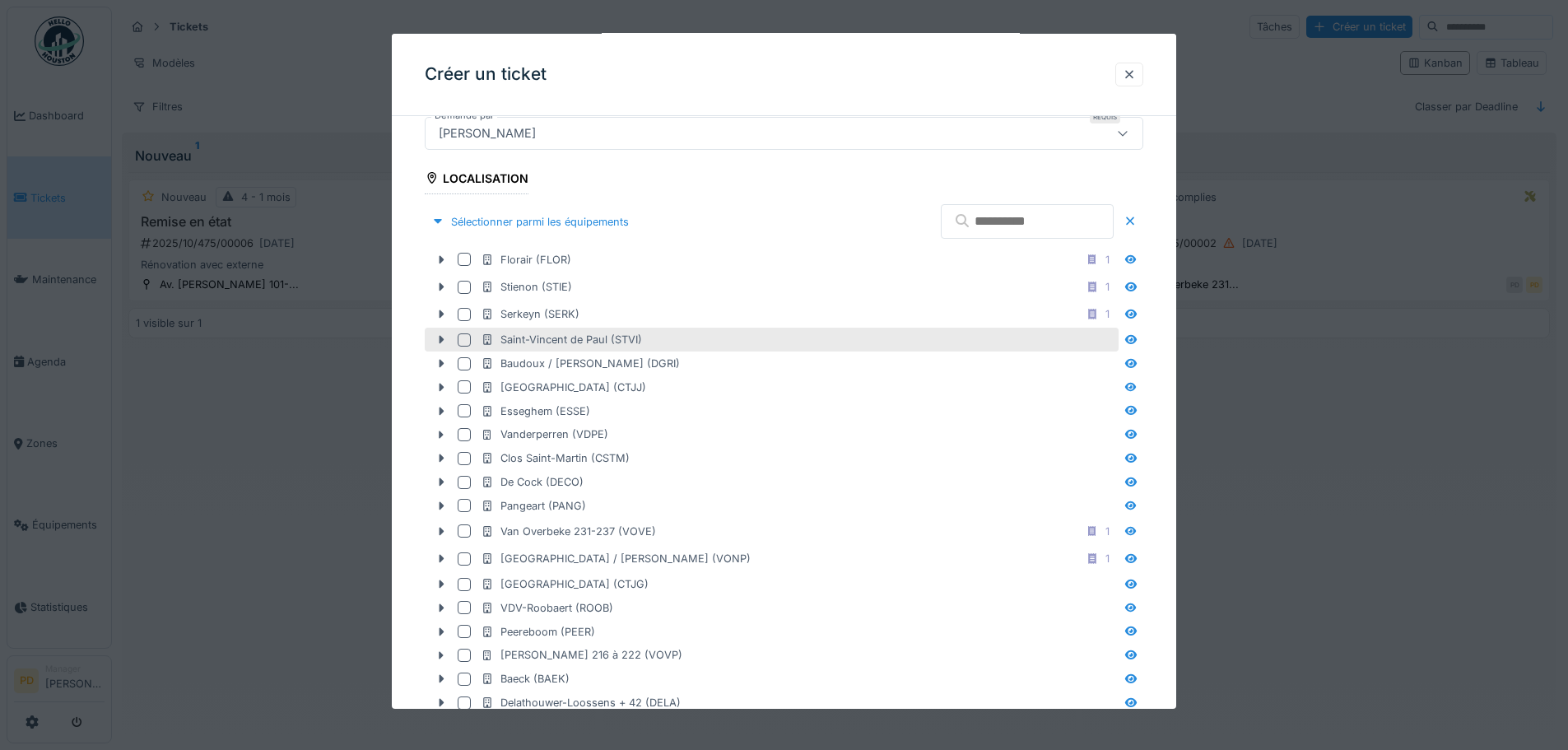
click at [464, 343] on div at bounding box center [463, 340] width 13 height 13
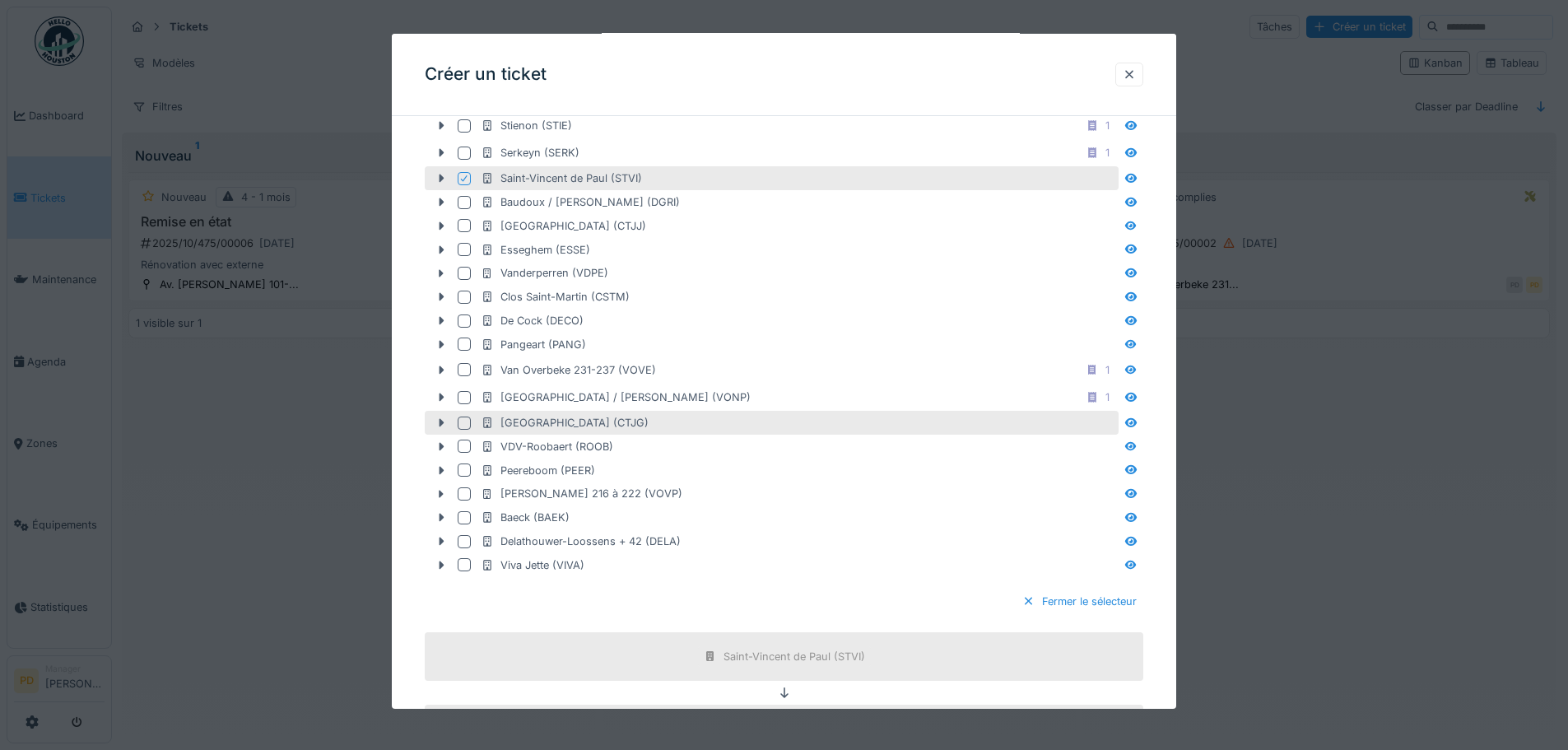
scroll to position [670, 0]
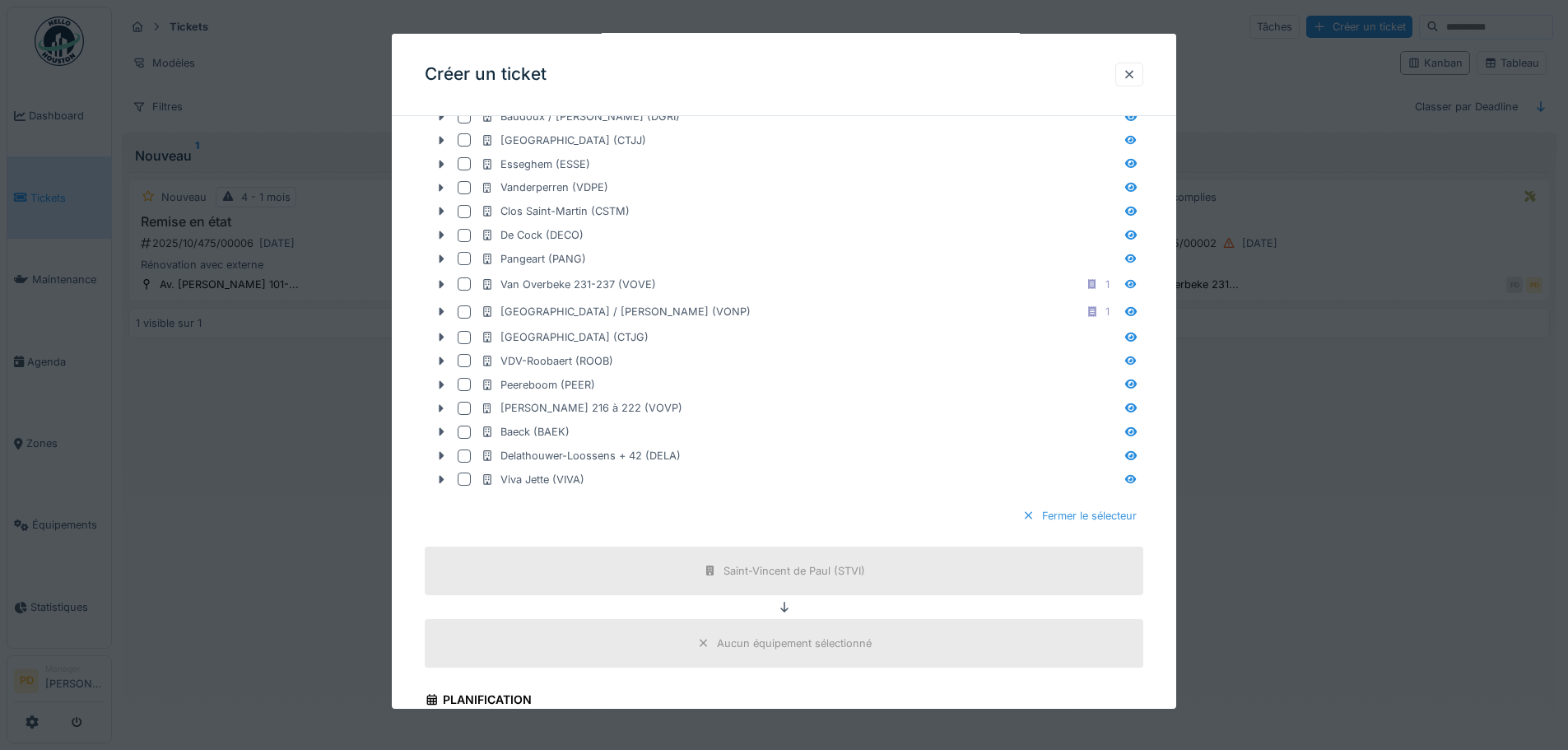
click at [1062, 516] on div "Fermer le sélecteur" at bounding box center [1079, 515] width 127 height 22
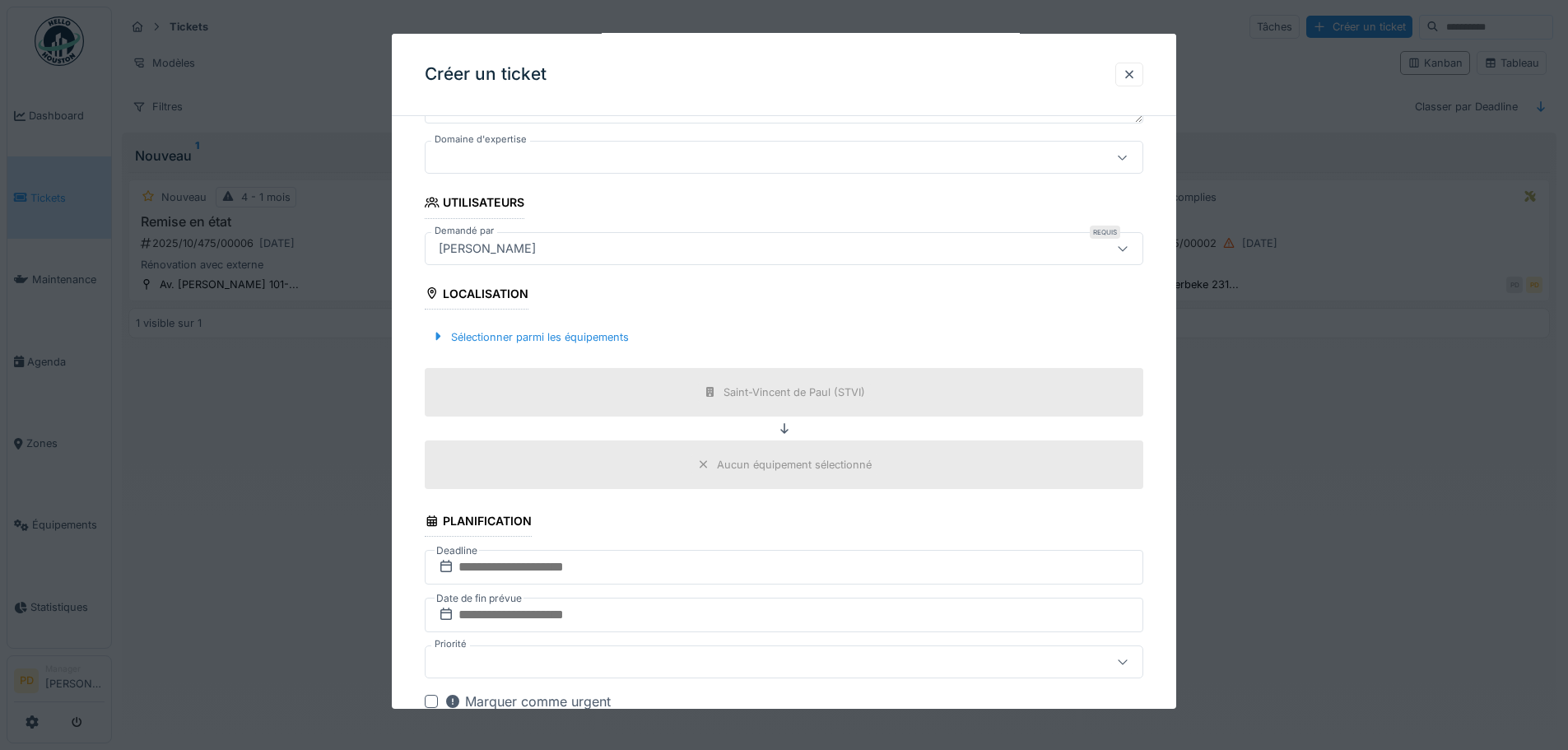
scroll to position [541, 0]
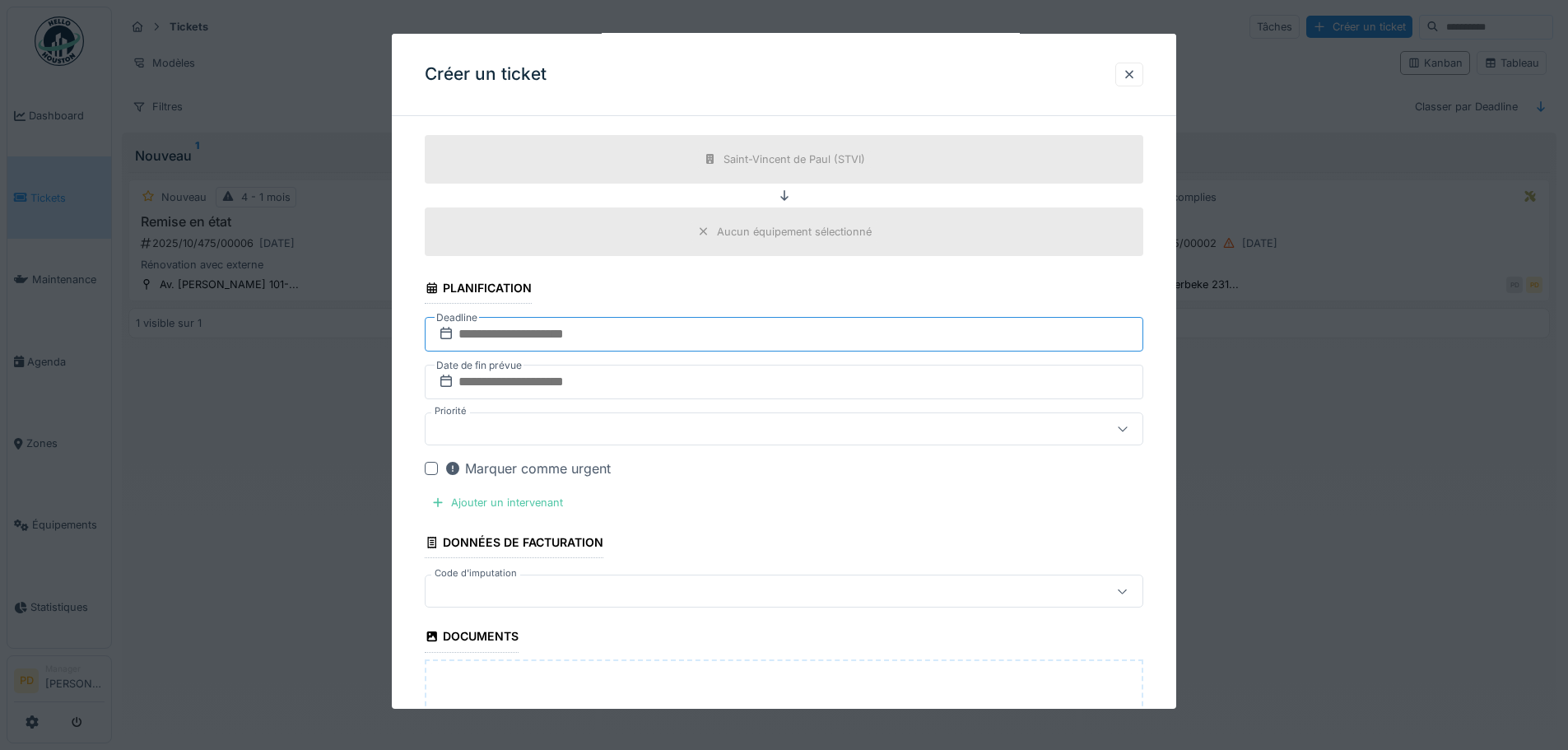
click at [503, 332] on input "text" at bounding box center [784, 333] width 718 height 34
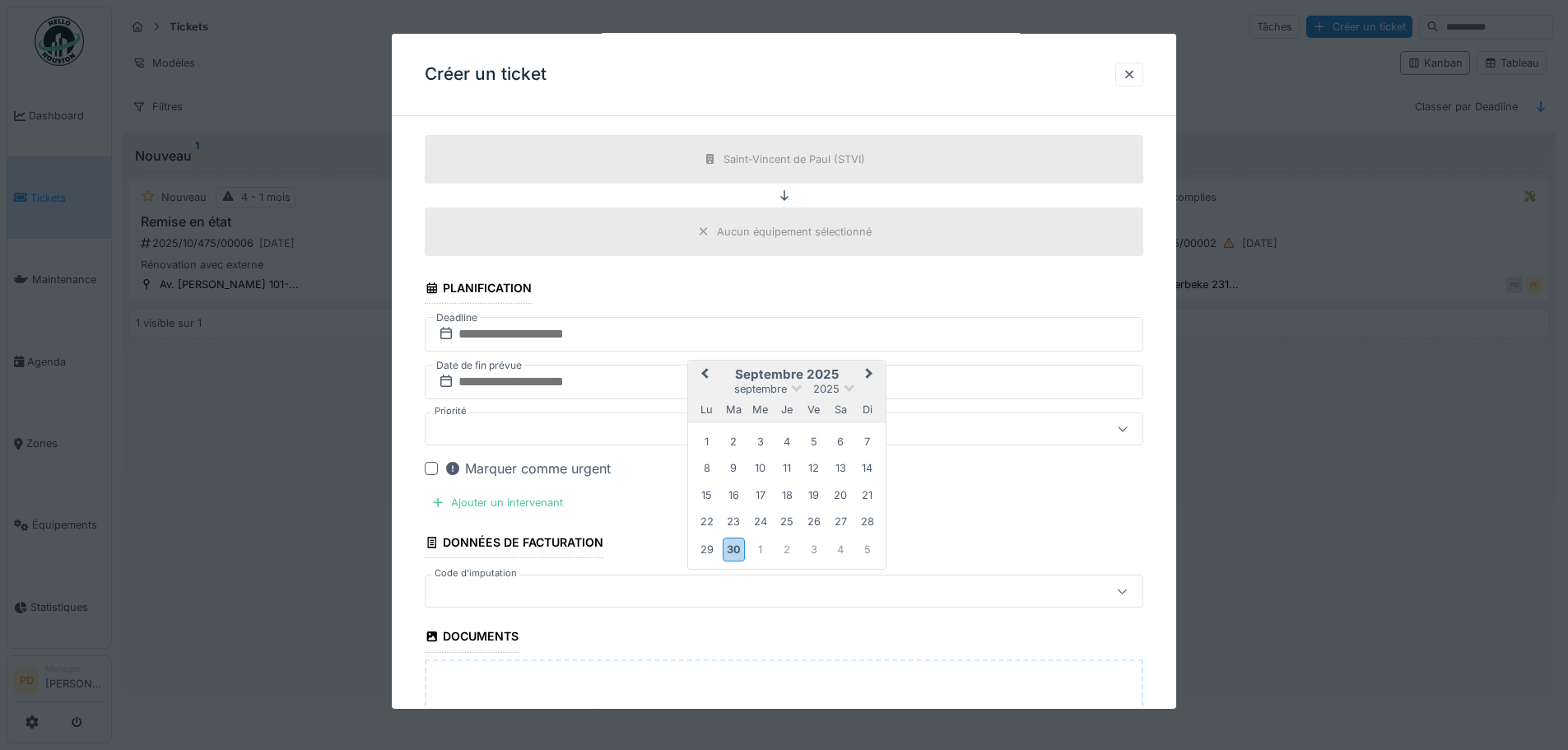
drag, startPoint x: 765, startPoint y: 494, endPoint x: 738, endPoint y: 478, distance: 31.4
click at [765, 494] on div "17" at bounding box center [760, 494] width 22 height 22
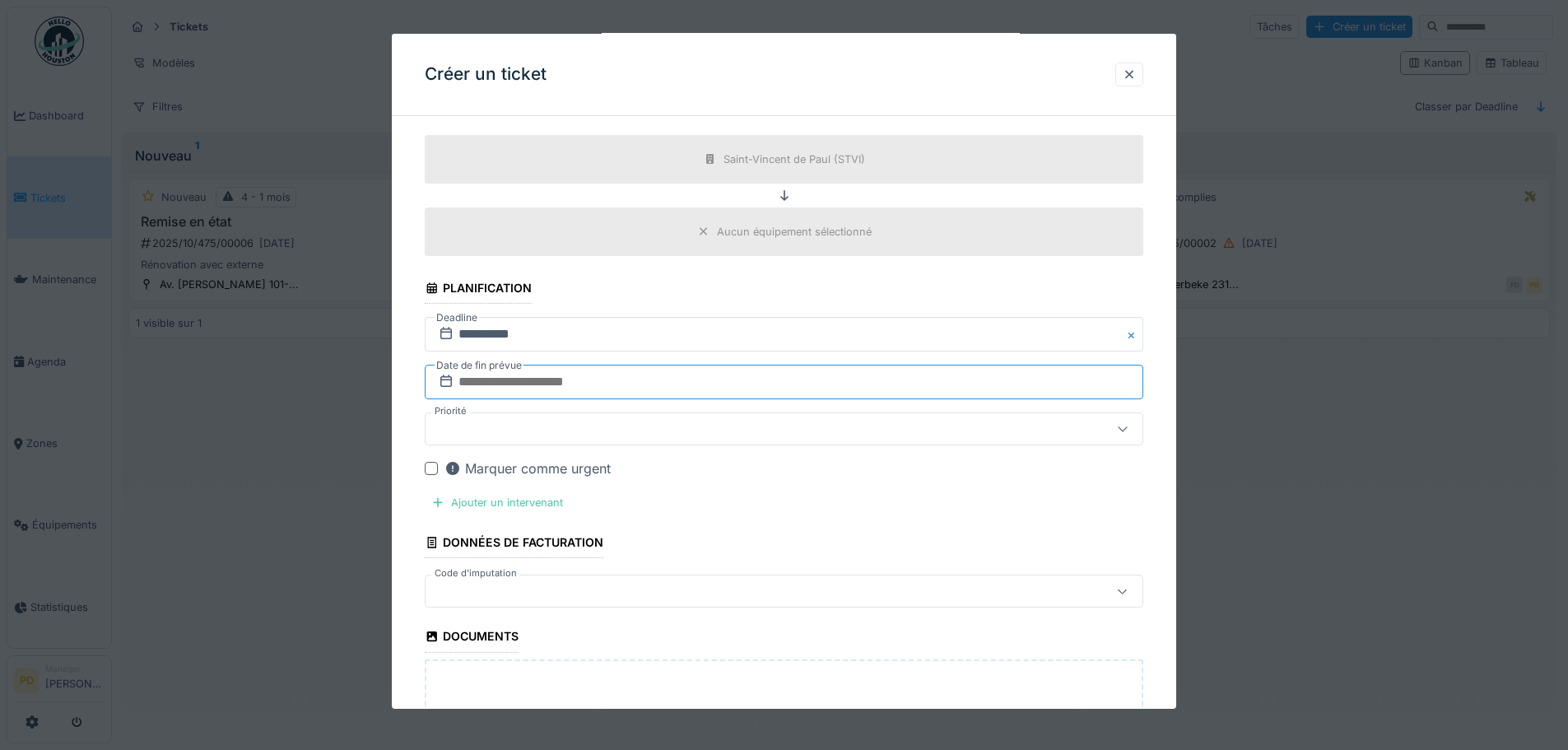
click at [539, 390] on input "text" at bounding box center [784, 381] width 718 height 34
type input "**********"
click at [650, 504] on fieldset "**********" at bounding box center [784, 284] width 718 height 1393
click at [521, 504] on div "Ajouter un intervenant" at bounding box center [497, 502] width 145 height 22
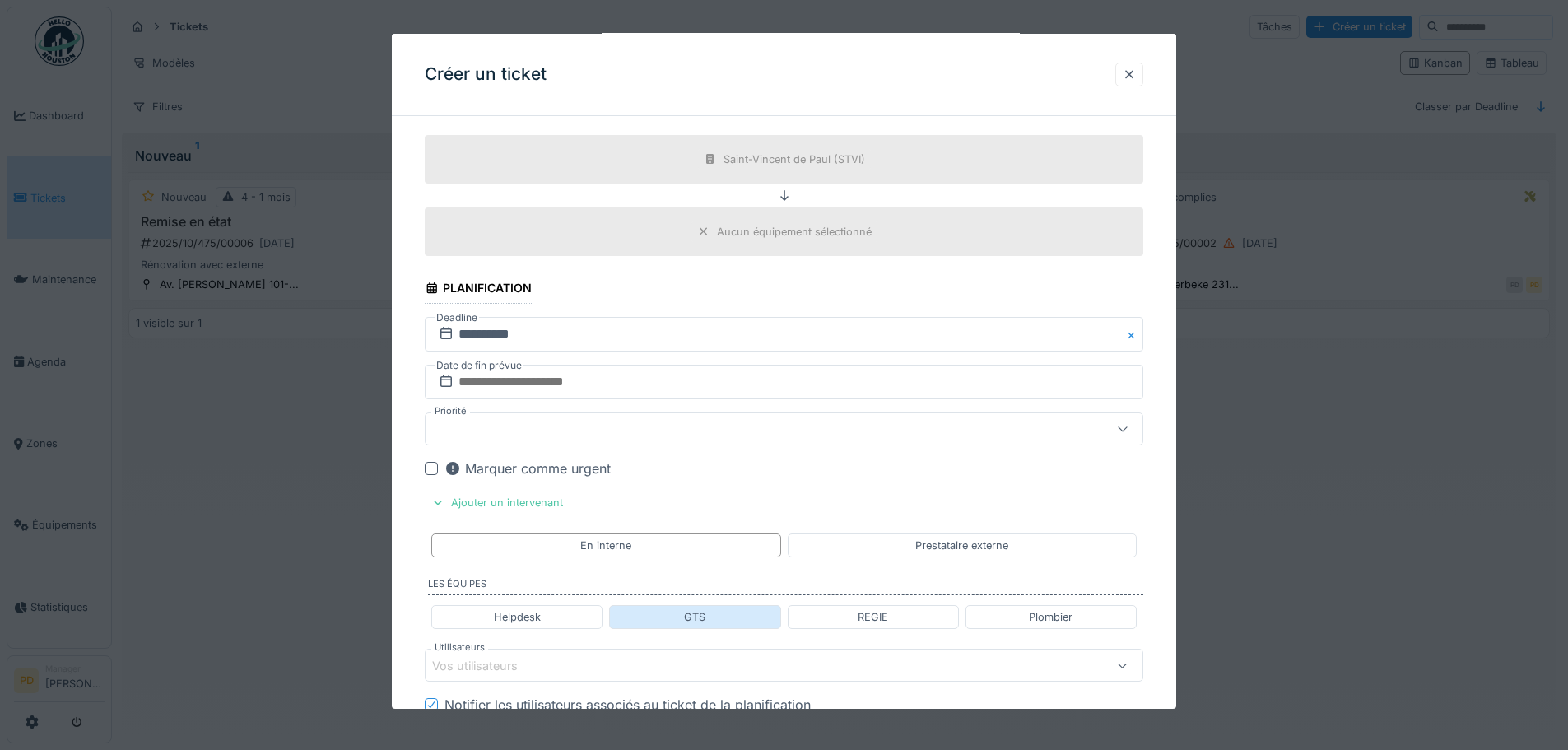
click at [672, 627] on div "GTS" at bounding box center [695, 616] width 172 height 24
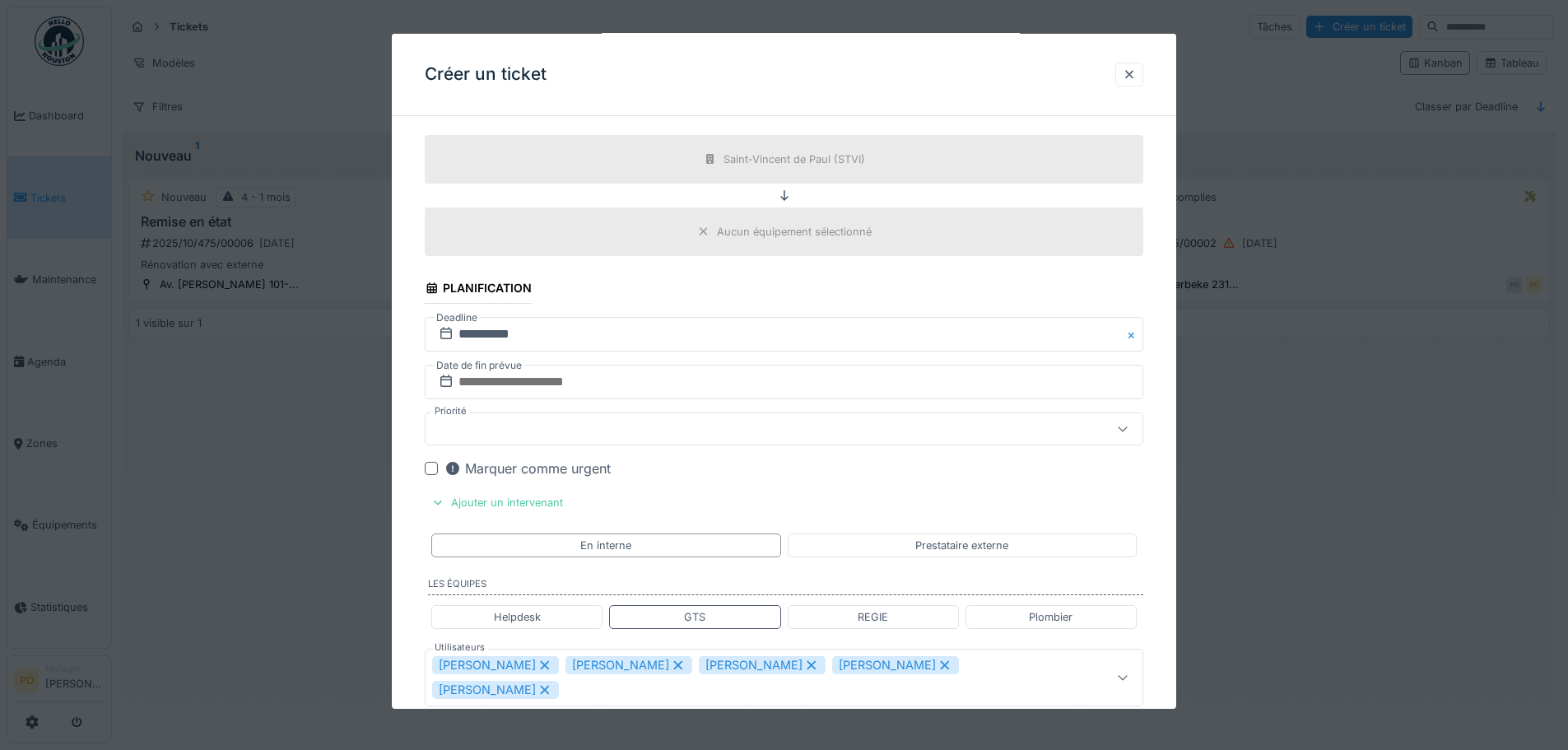
click at [699, 662] on div "Fausto Daquilema" at bounding box center [761, 665] width 126 height 18
type input "**********"
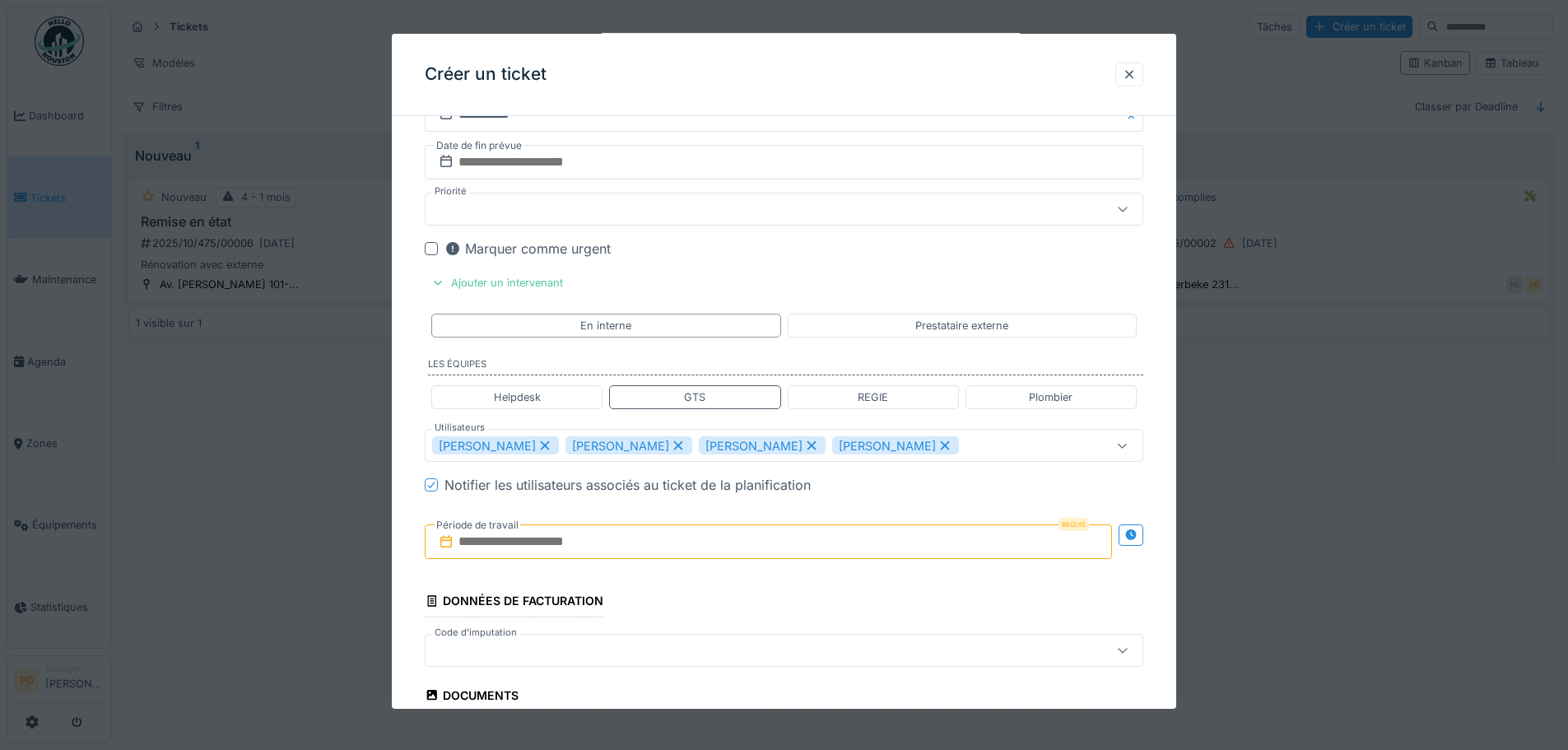
scroll to position [789, 0]
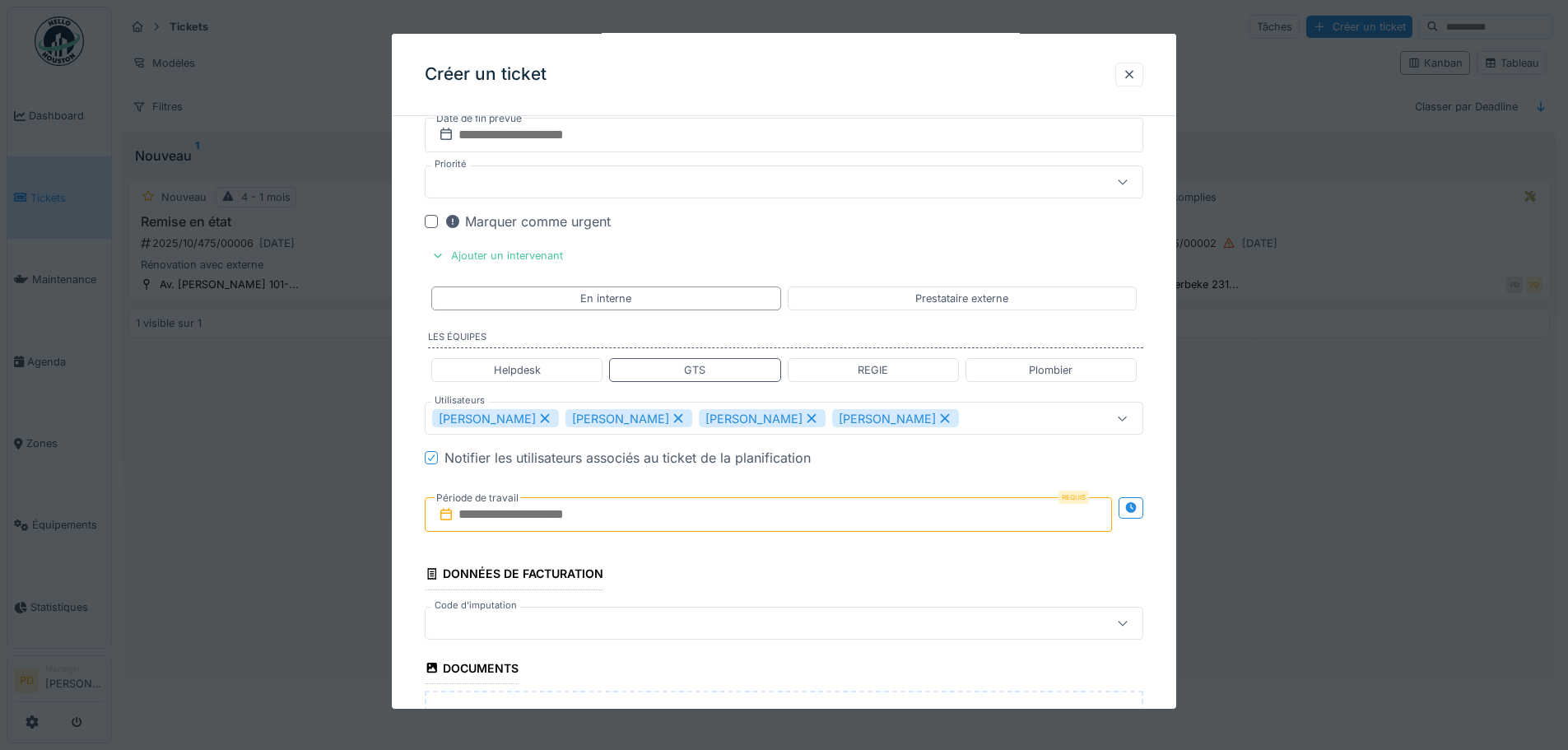
click at [532, 515] on input "text" at bounding box center [768, 514] width 687 height 34
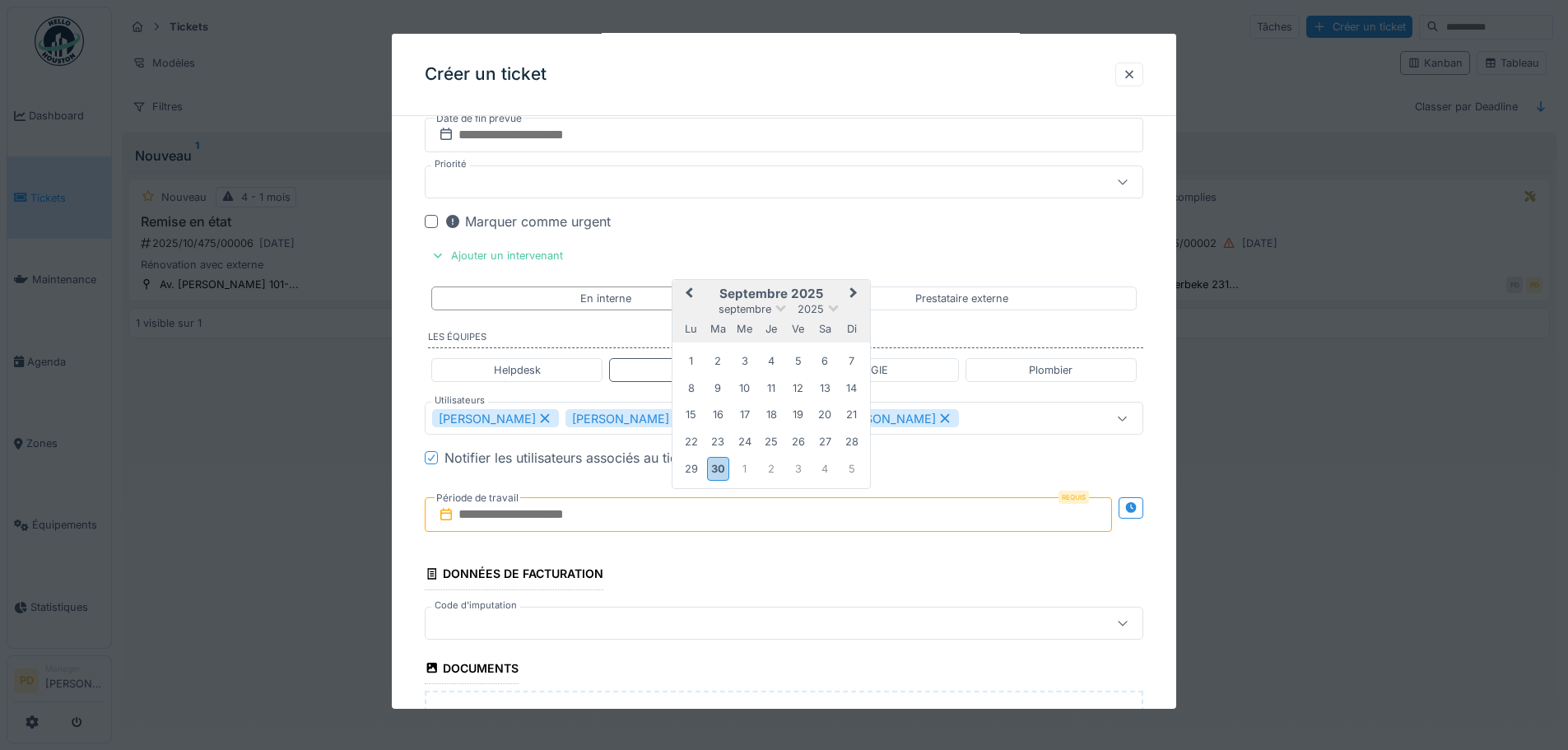
click at [853, 294] on span "Next Month" at bounding box center [853, 294] width 0 height 19
click at [692, 396] on div "6" at bounding box center [691, 389] width 22 height 22
click at [792, 394] on div "10" at bounding box center [798, 389] width 22 height 22
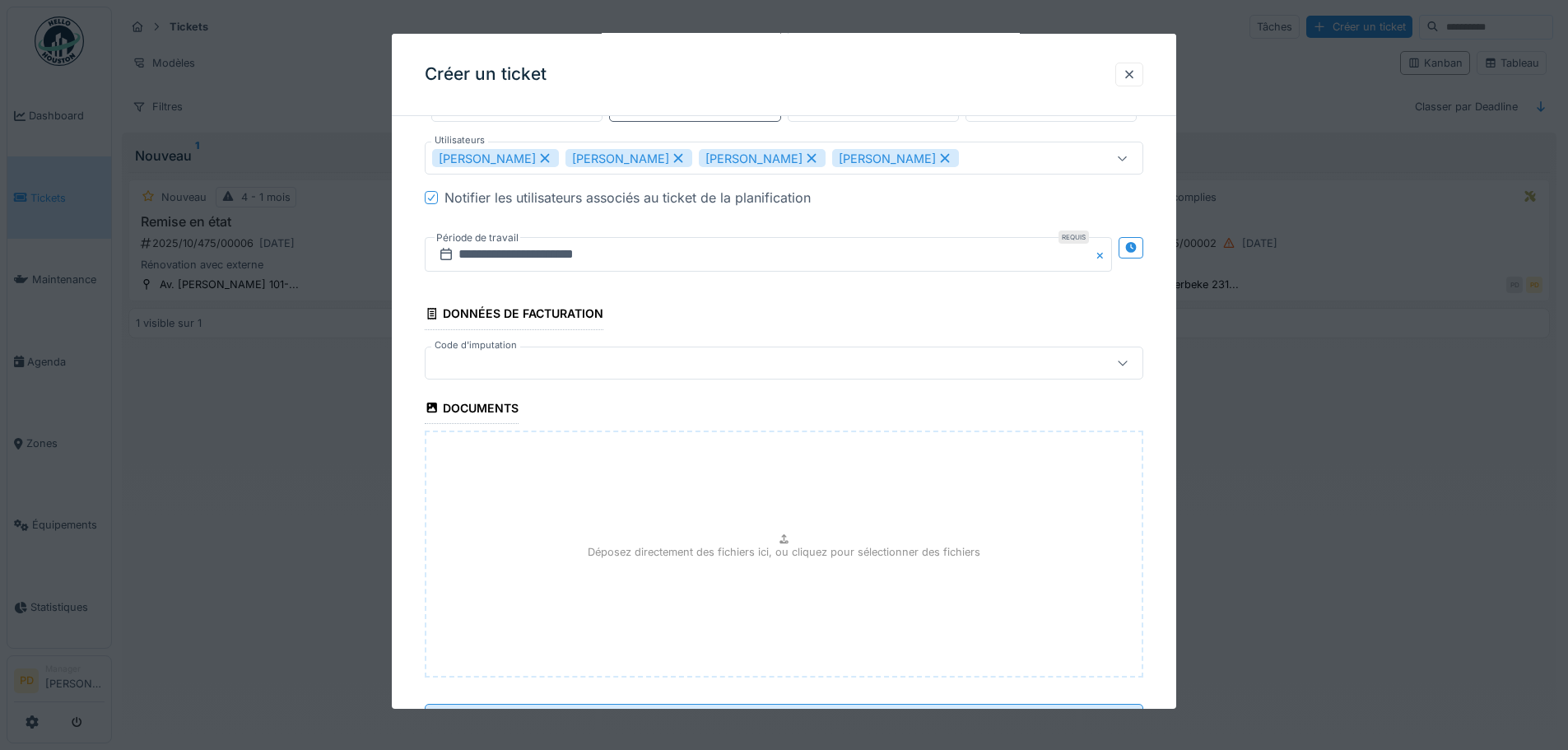
scroll to position [1124, 0]
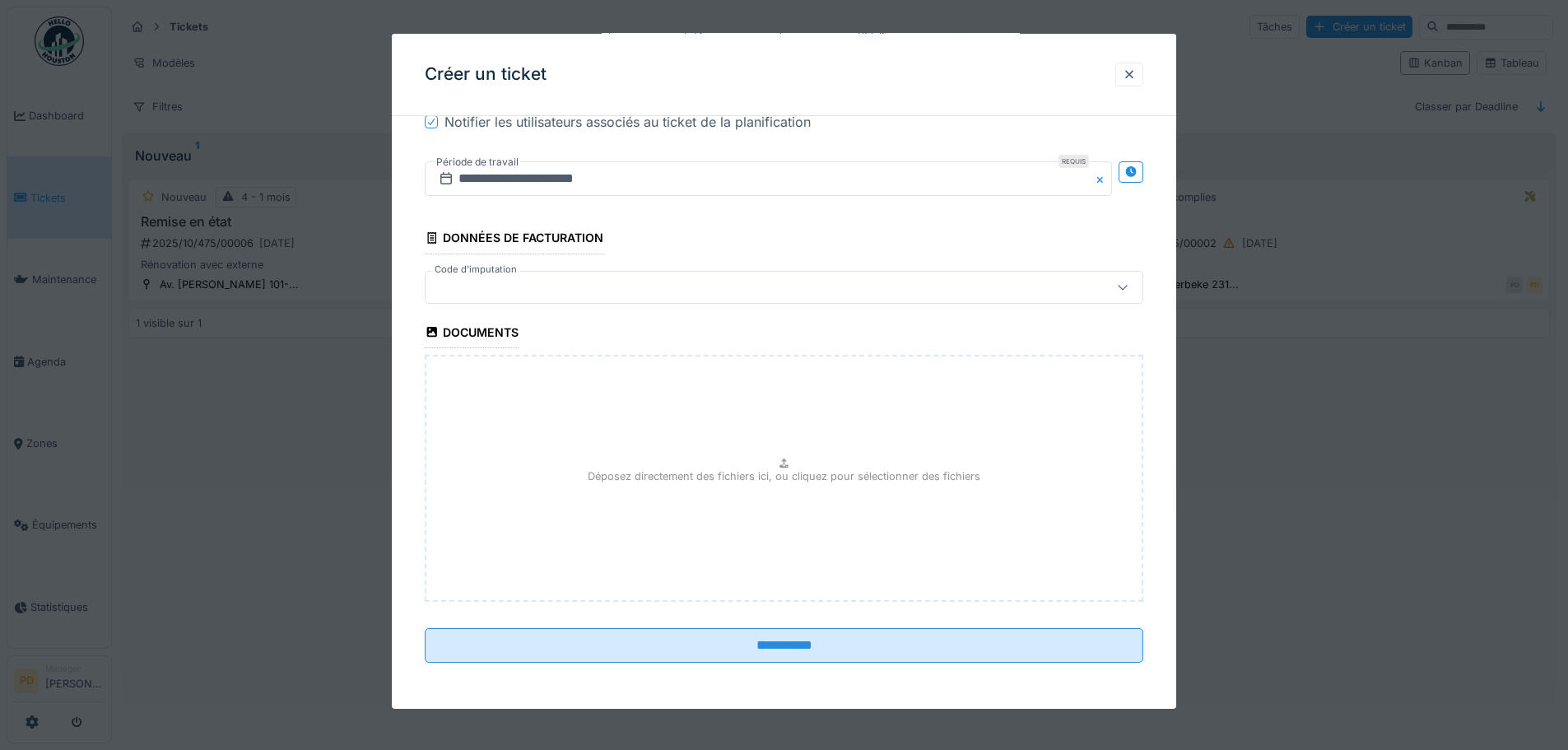
click at [571, 290] on div at bounding box center [742, 287] width 620 height 18
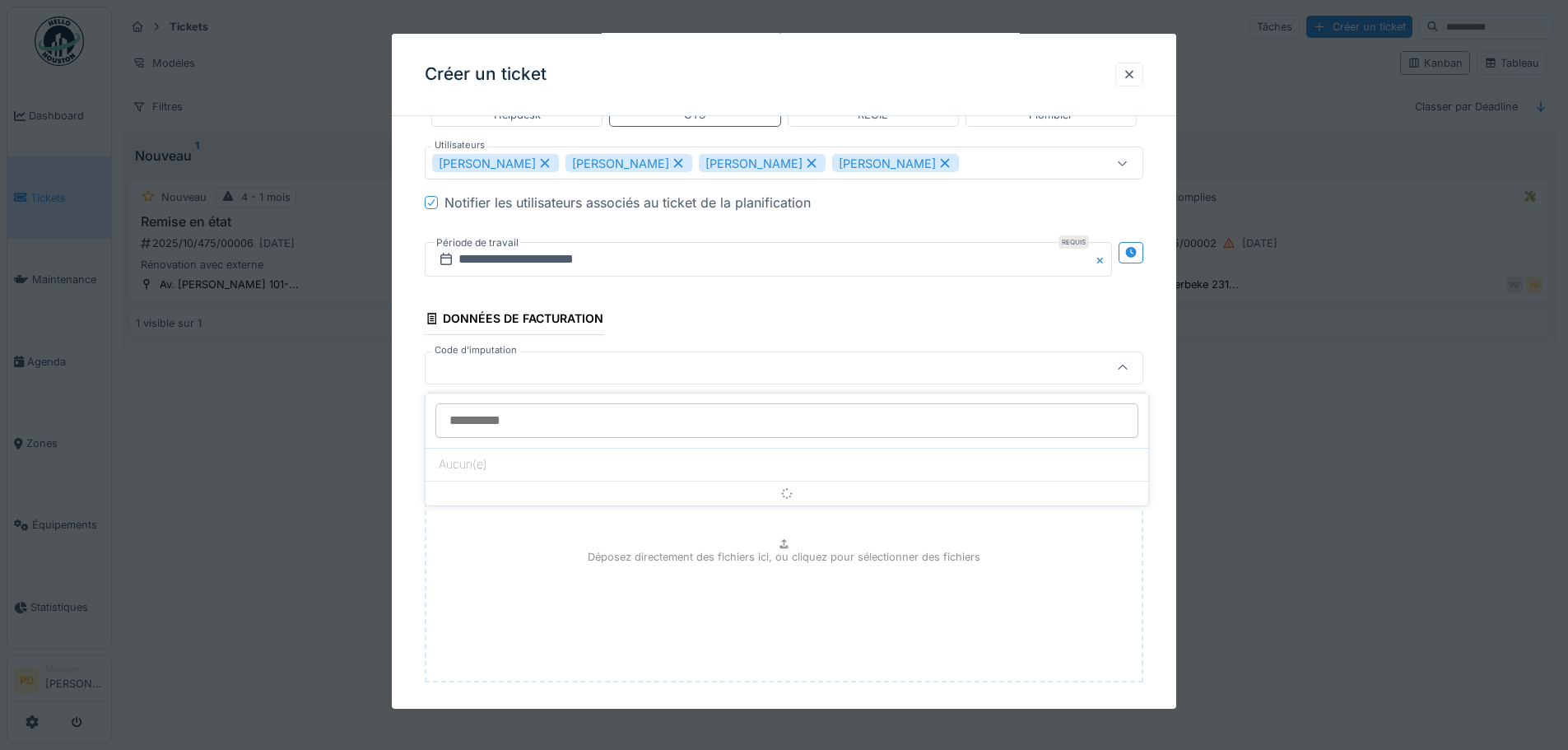
scroll to position [1040, 0]
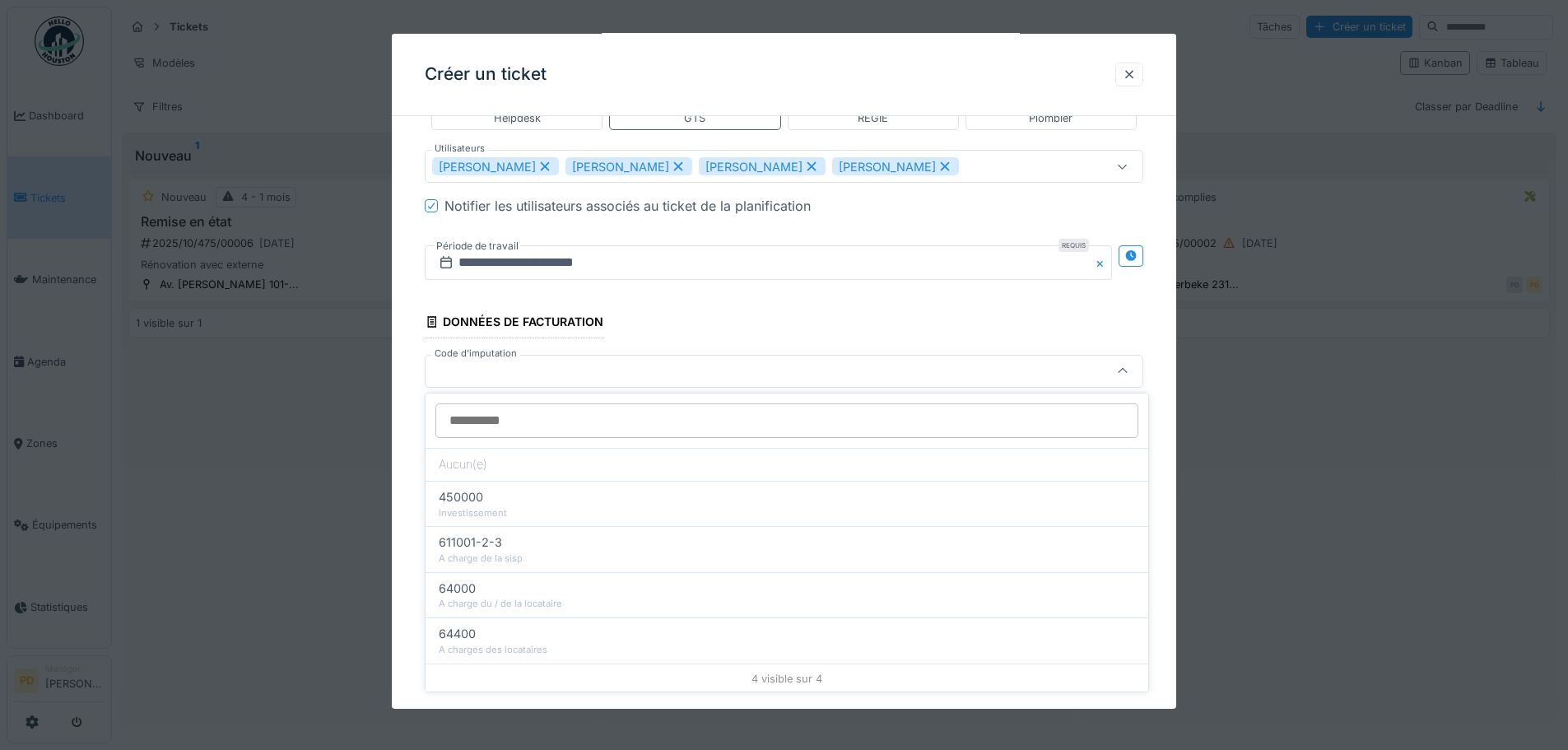
click at [700, 362] on div at bounding box center [742, 371] width 620 height 18
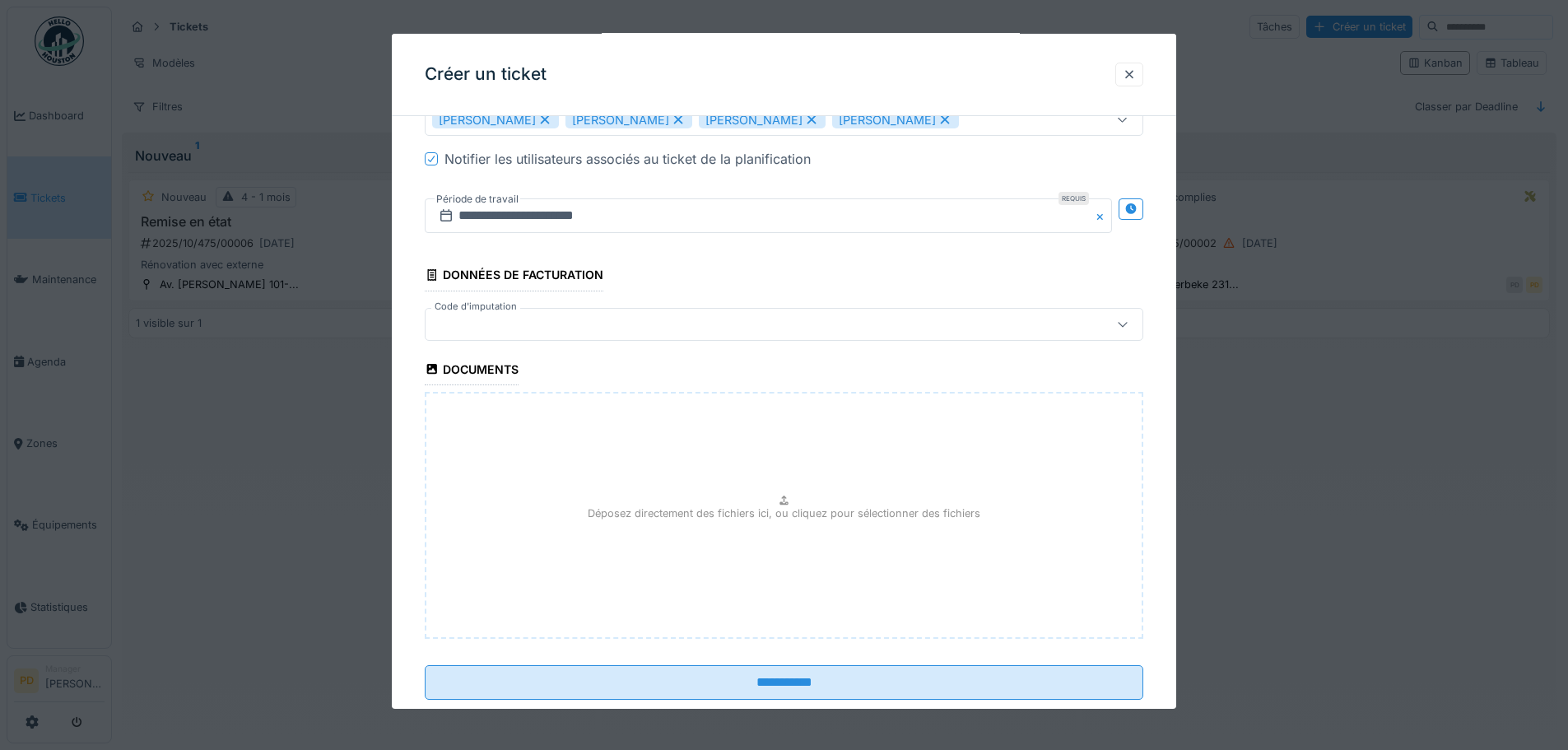
scroll to position [1124, 0]
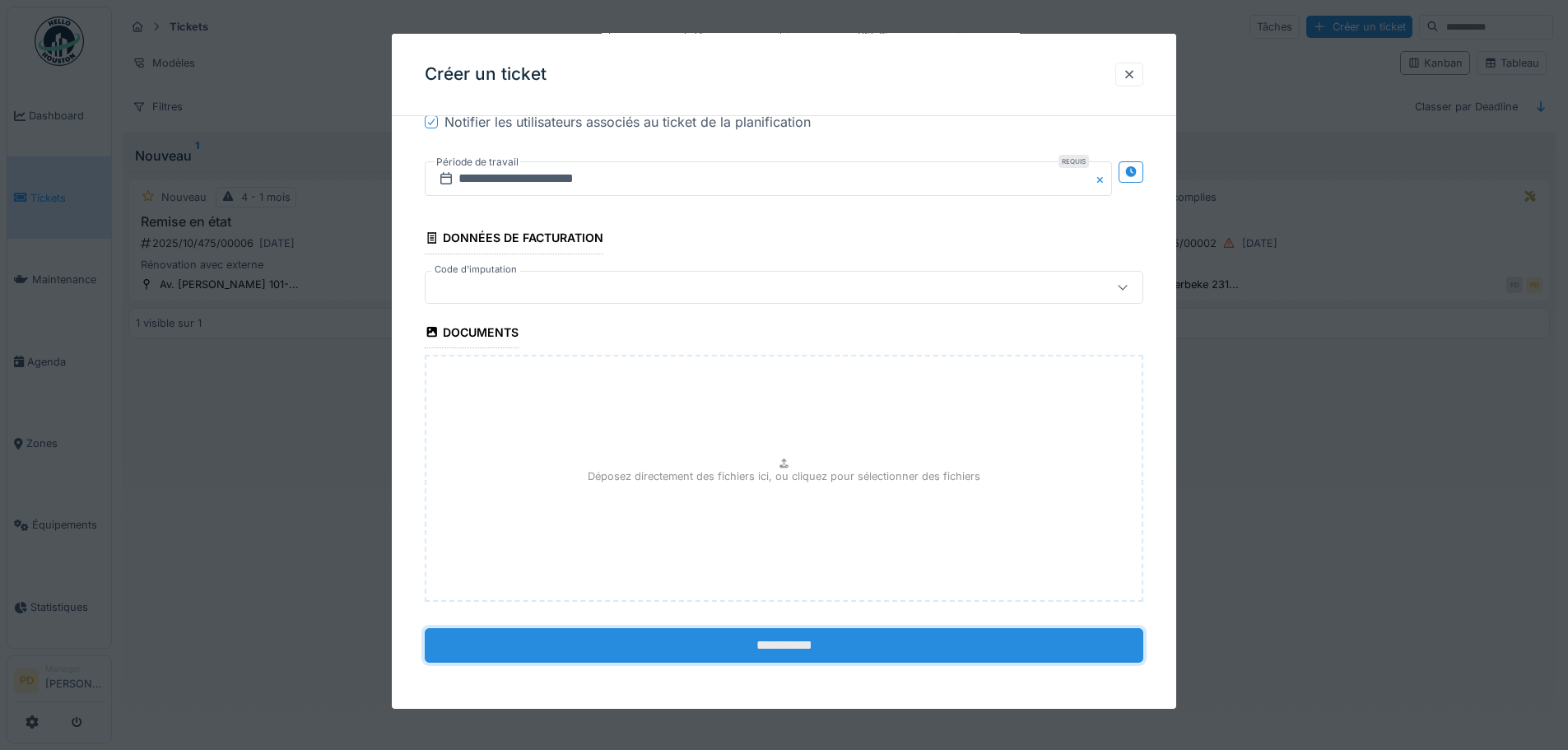
click at [768, 638] on input "**********" at bounding box center [784, 645] width 718 height 34
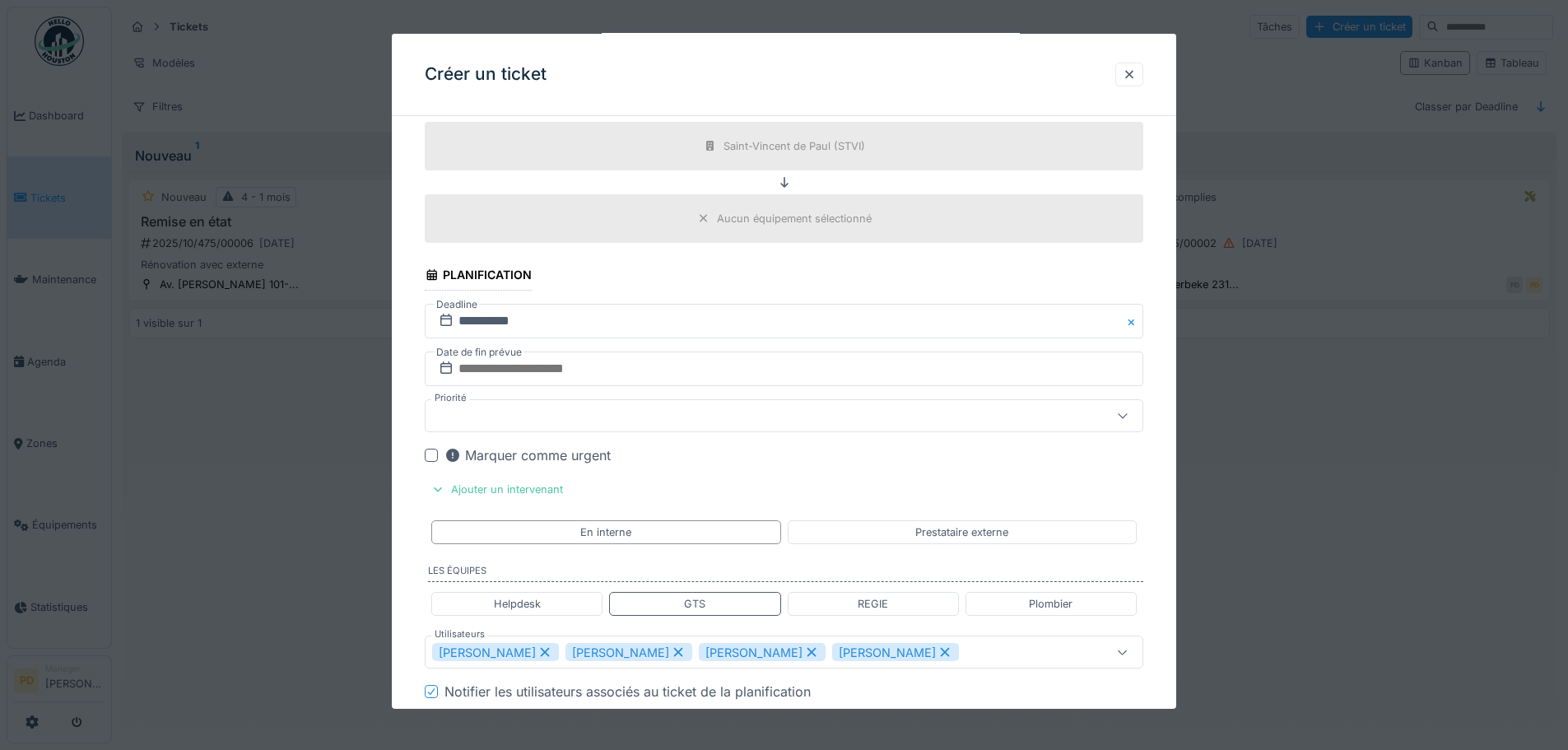
scroll to position [548, 0]
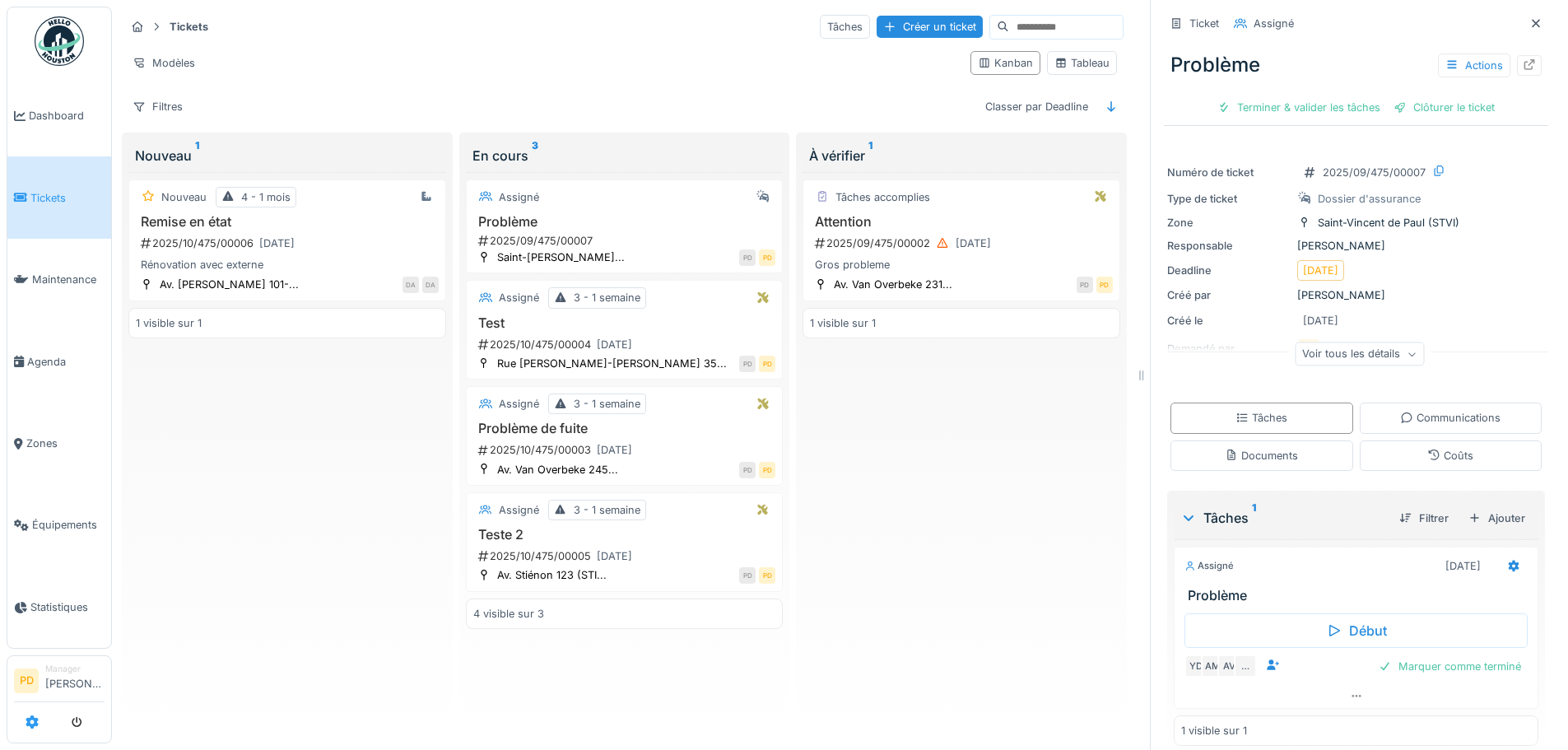
click at [38, 723] on icon at bounding box center [32, 722] width 13 height 13
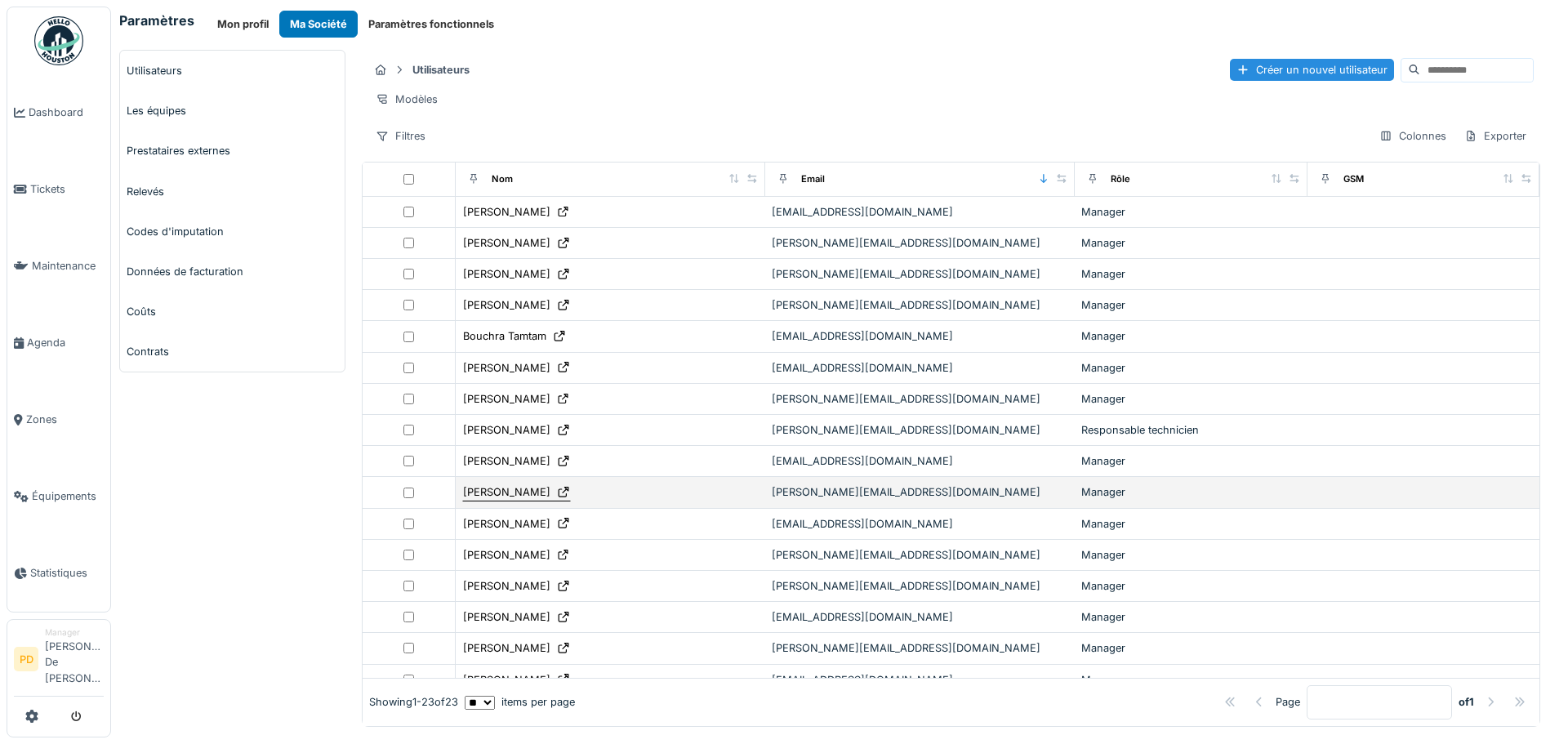
click at [528, 500] on div "Jean-Philippe Gerkens" at bounding box center [507, 492] width 88 height 16
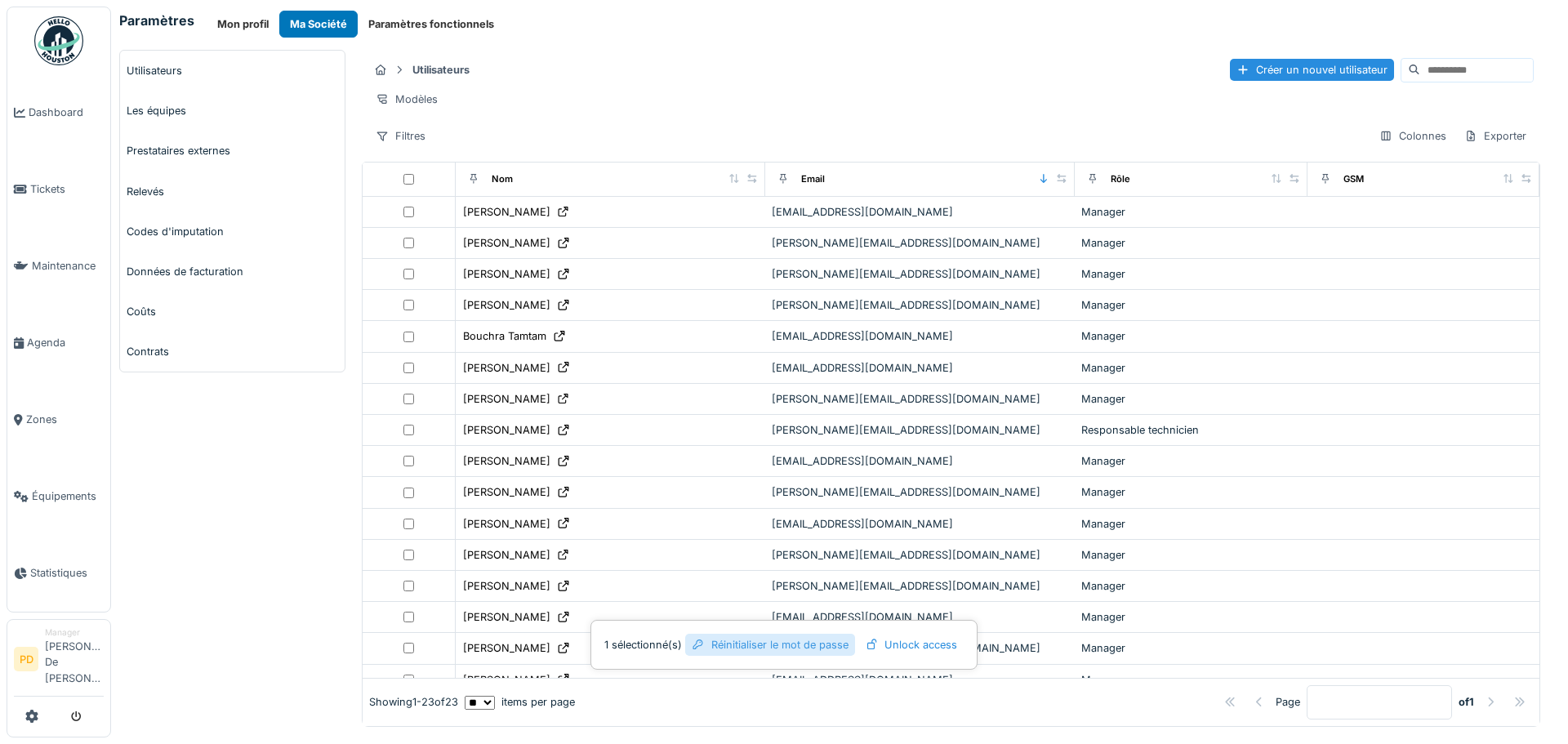
click at [757, 642] on div "Réinitialiser le mot de passe" at bounding box center [770, 644] width 170 height 22
